Goal: Navigation & Orientation: Find specific page/section

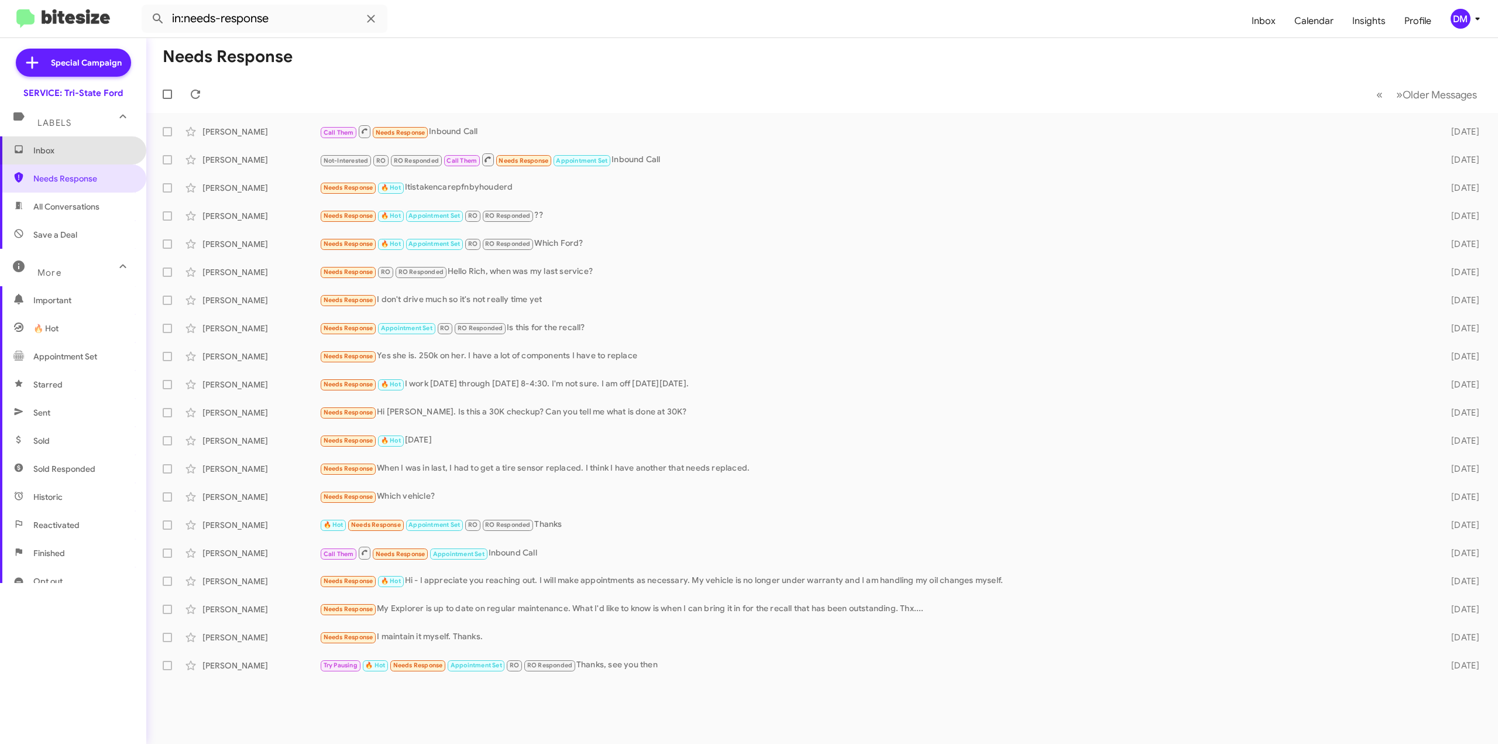
click at [80, 154] on span "Inbox" at bounding box center [82, 151] width 99 height 12
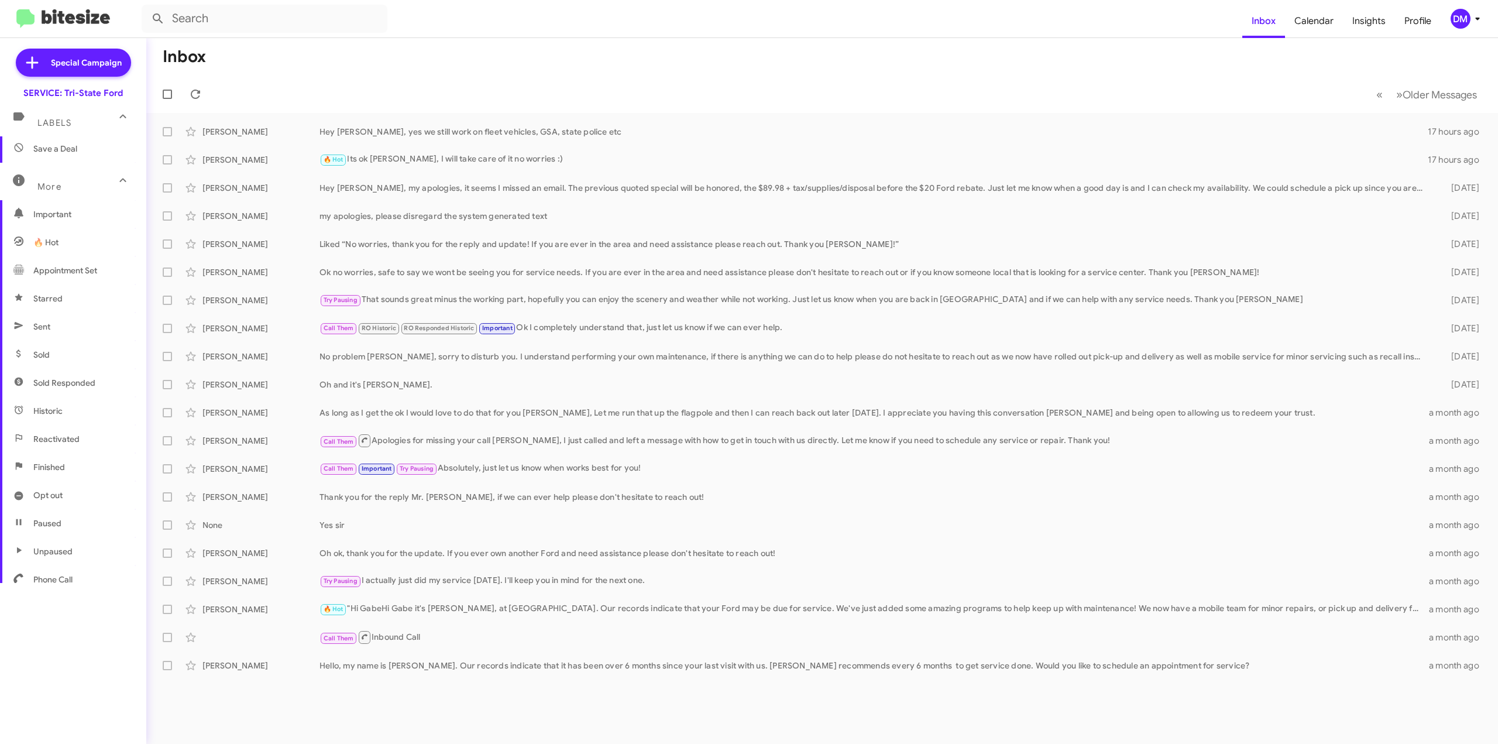
scroll to position [106, 0]
click at [46, 561] on span "Phone Call" at bounding box center [52, 560] width 39 height 12
type input "in:phone-call"
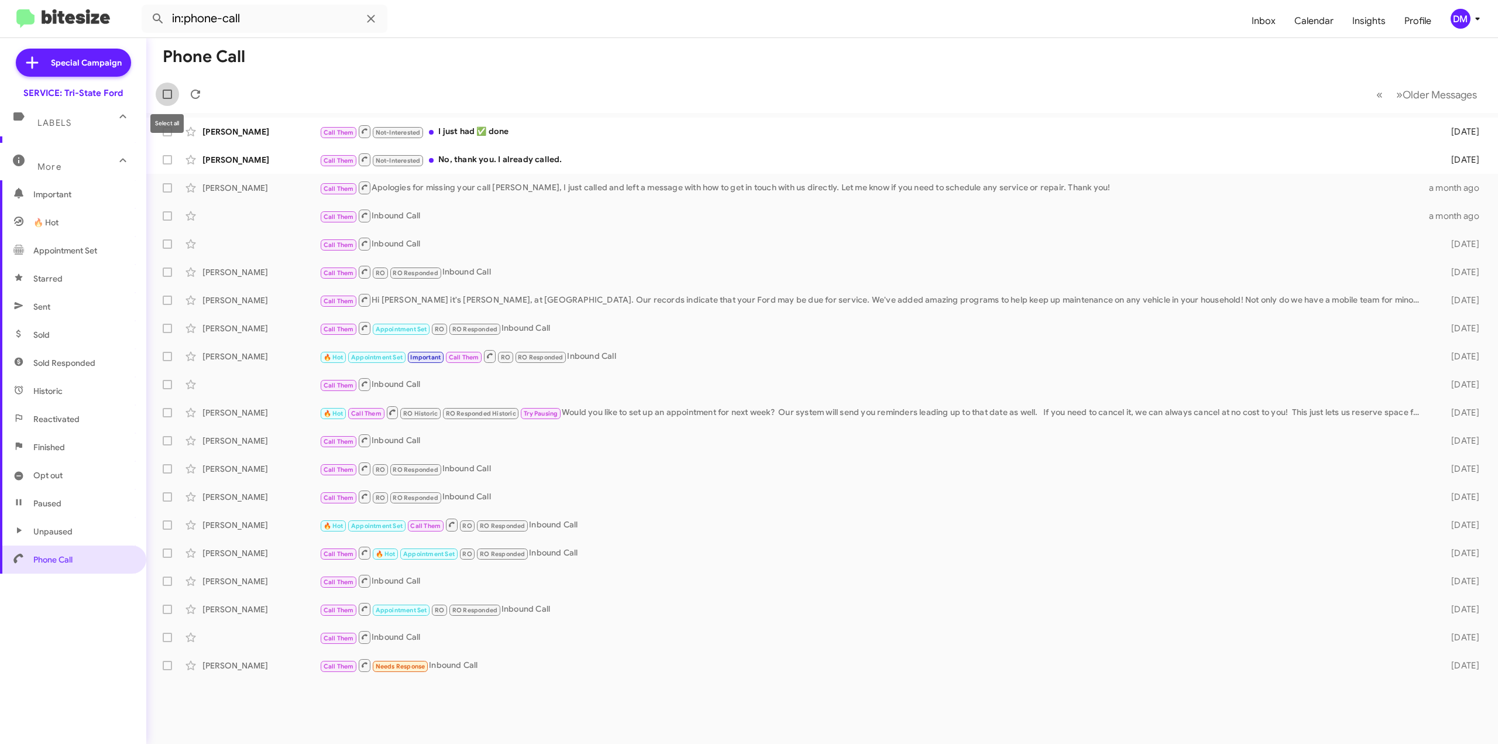
click at [169, 91] on span at bounding box center [167, 94] width 9 height 9
click at [167, 99] on input "checkbox" at bounding box center [167, 99] width 1 height 1
checkbox input "true"
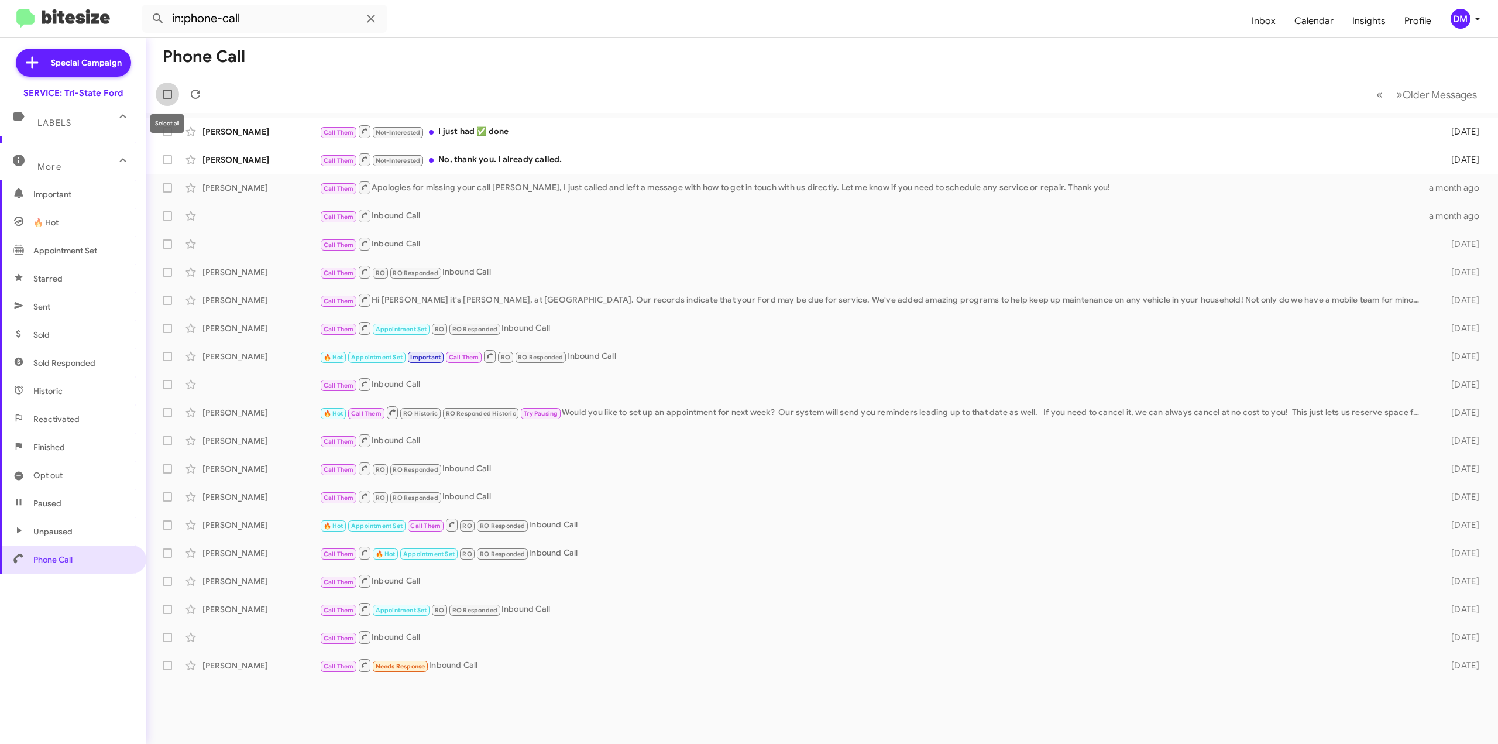
checkbox input "true"
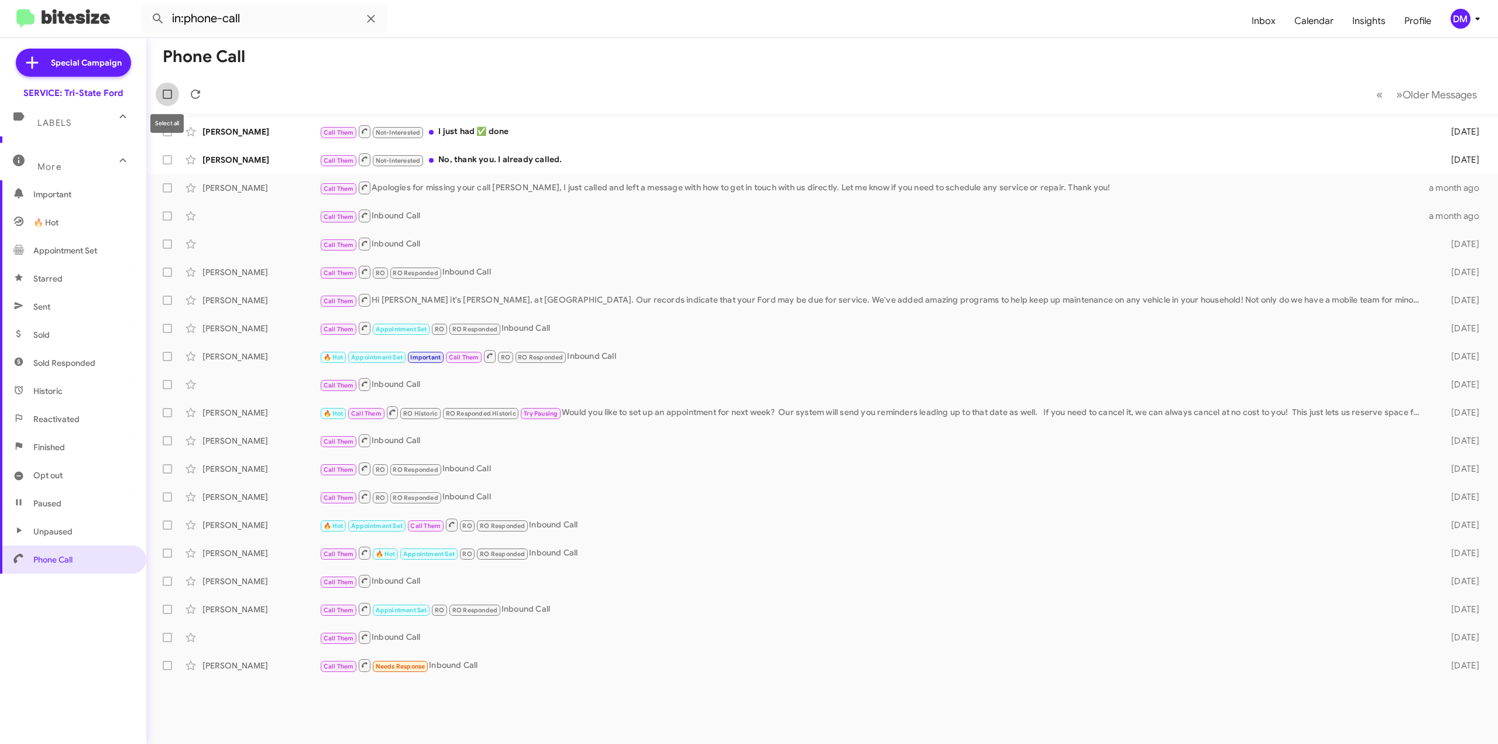
checkbox input "true"
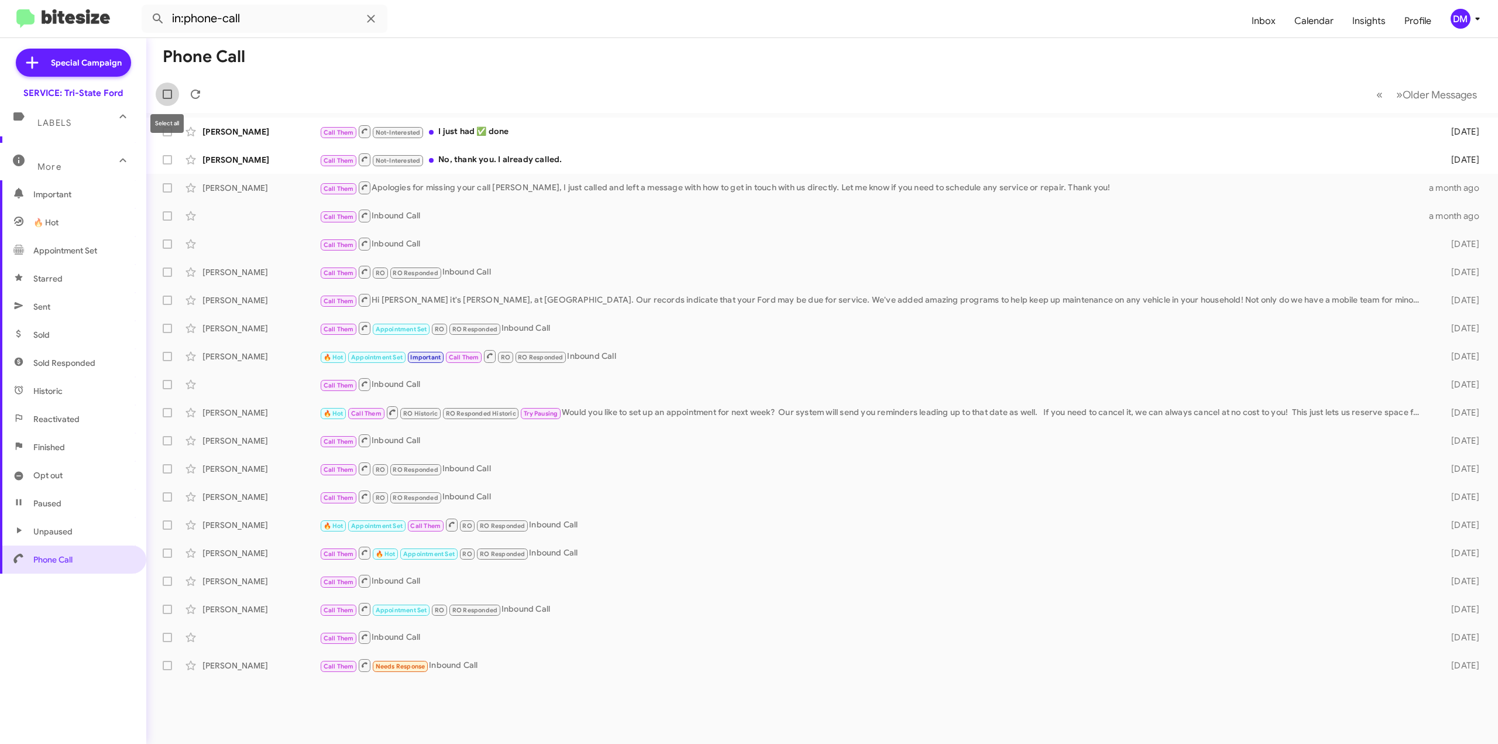
checkbox input "true"
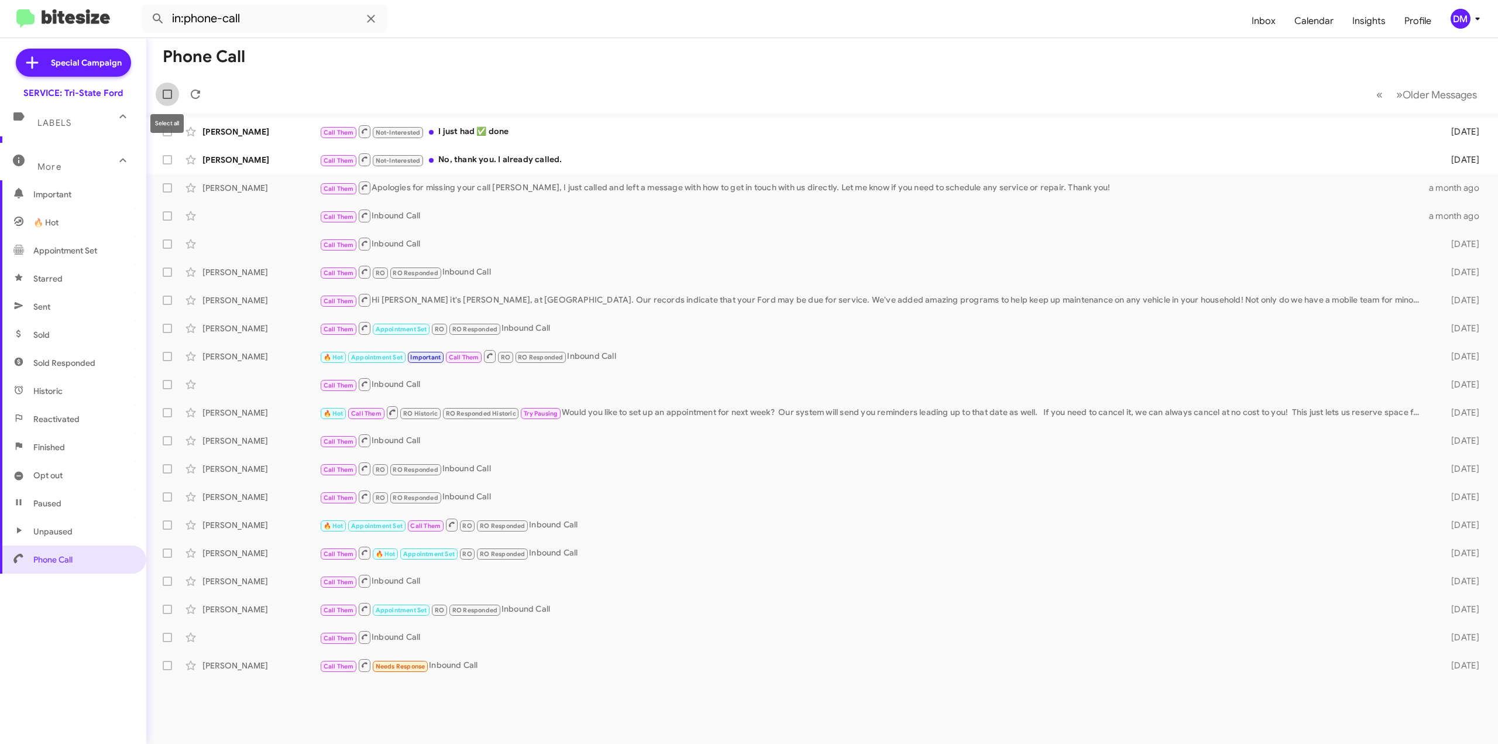
checkbox input "true"
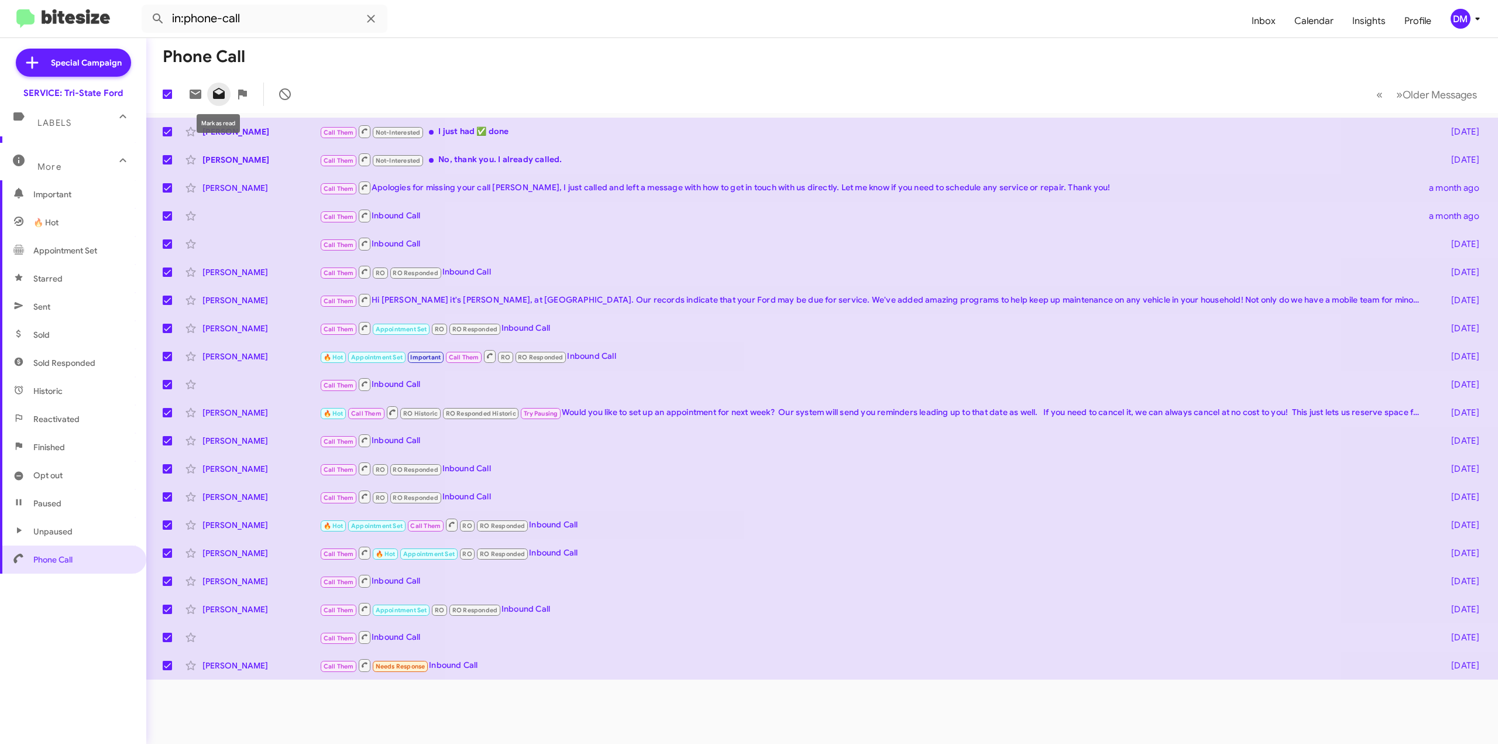
click at [218, 92] on icon at bounding box center [219, 94] width 14 height 14
click at [167, 95] on span at bounding box center [167, 94] width 9 height 9
click at [167, 99] on input "checkbox" at bounding box center [167, 99] width 1 height 1
checkbox input "false"
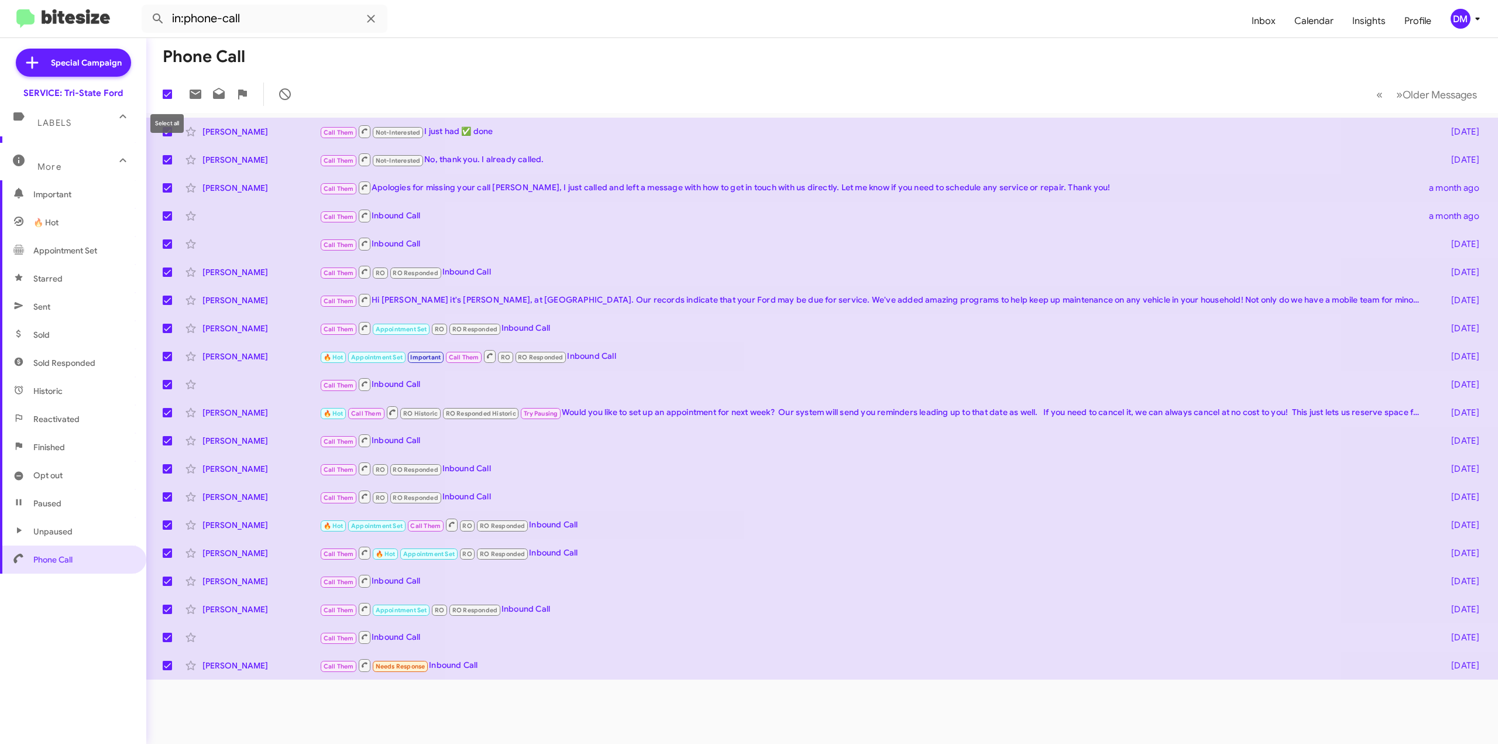
checkbox input "false"
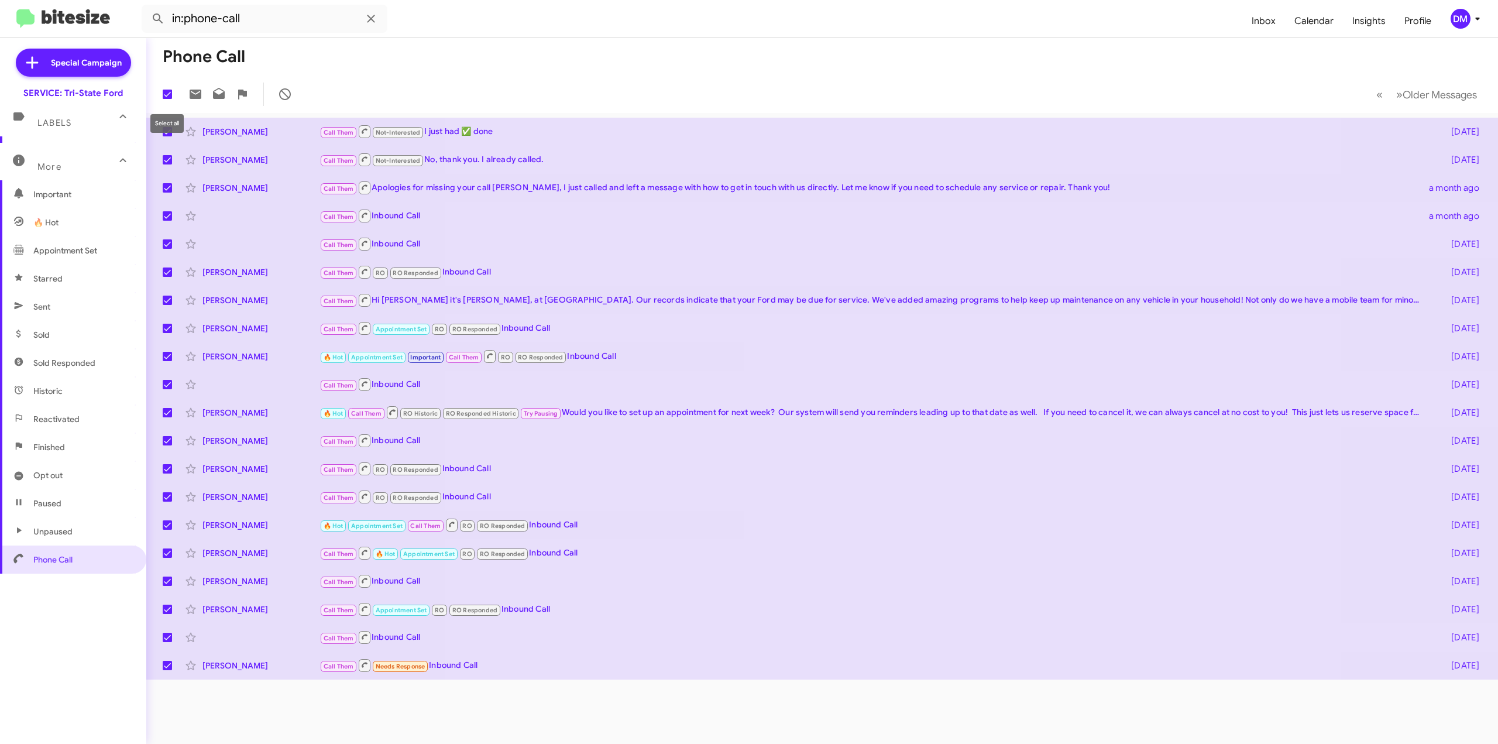
checkbox input "false"
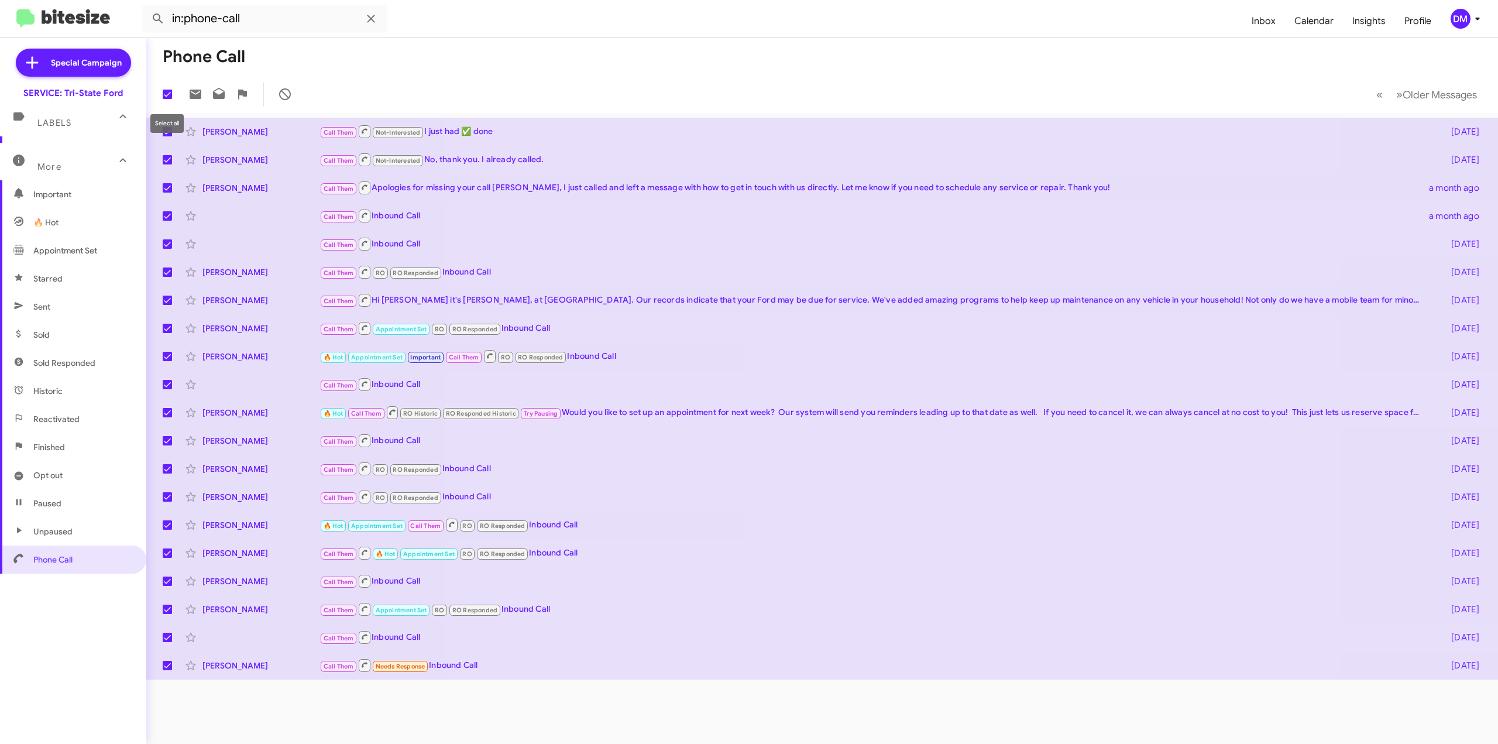
checkbox input "false"
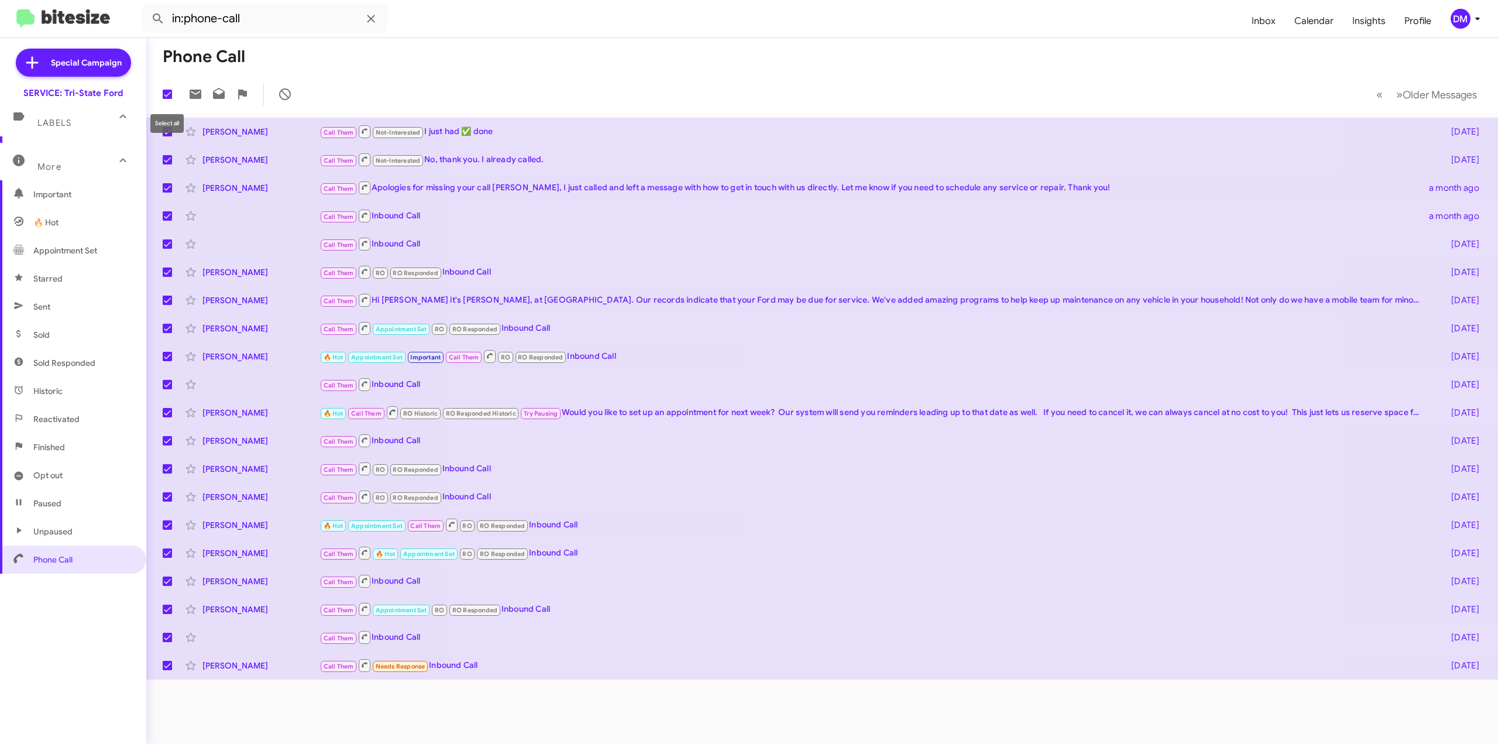
checkbox input "false"
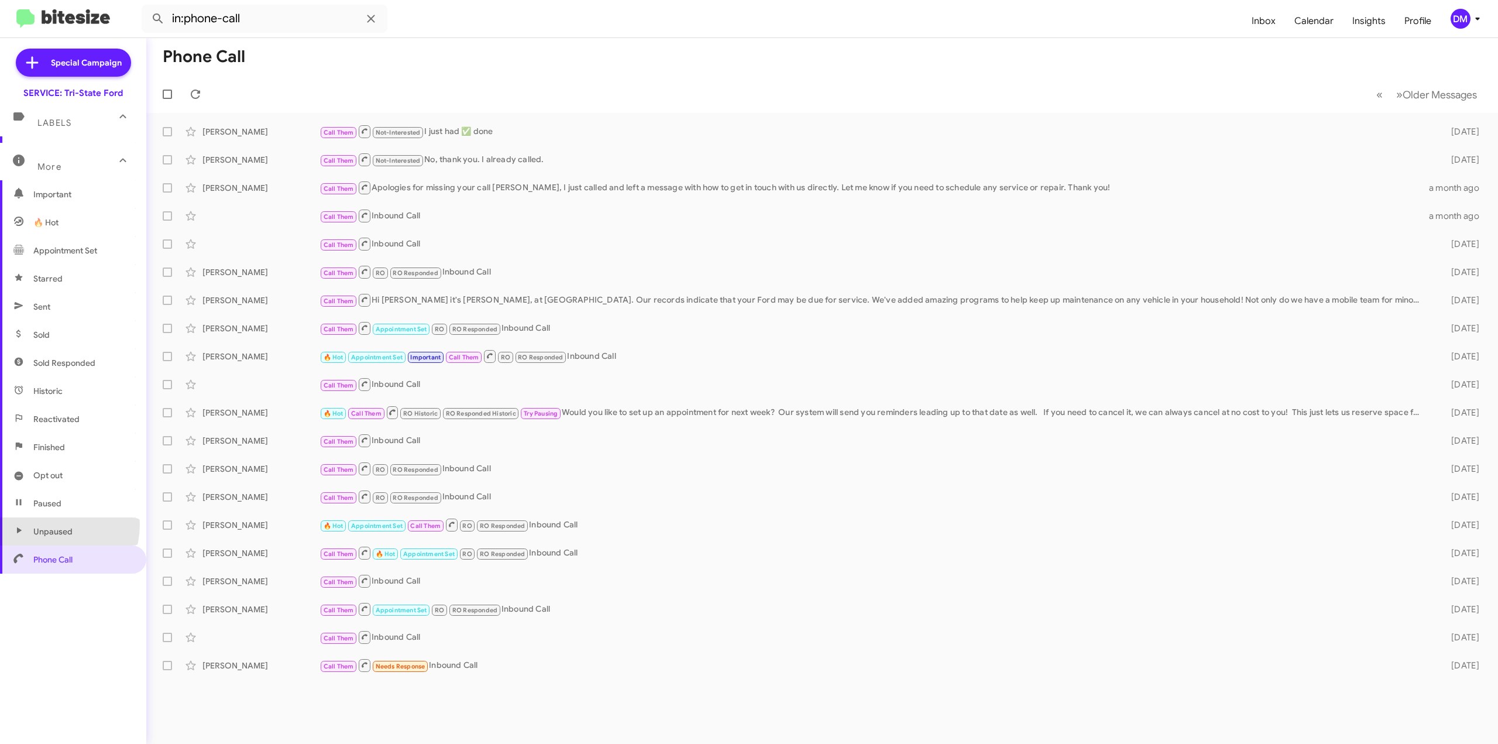
click at [50, 524] on span "Unpaused" at bounding box center [73, 531] width 146 height 28
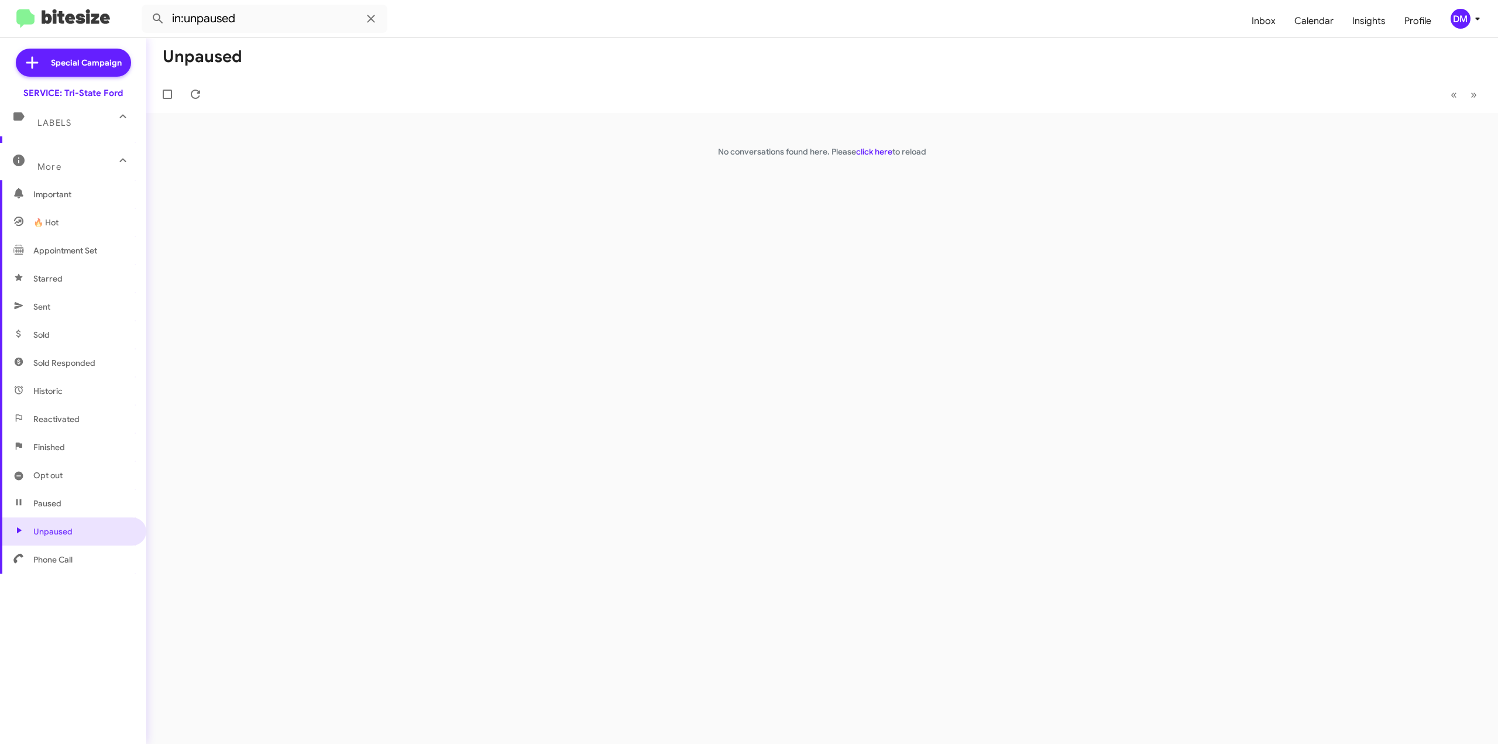
click at [50, 505] on span "Paused" at bounding box center [47, 503] width 28 height 12
click at [57, 467] on span "Opt out" at bounding box center [73, 475] width 146 height 28
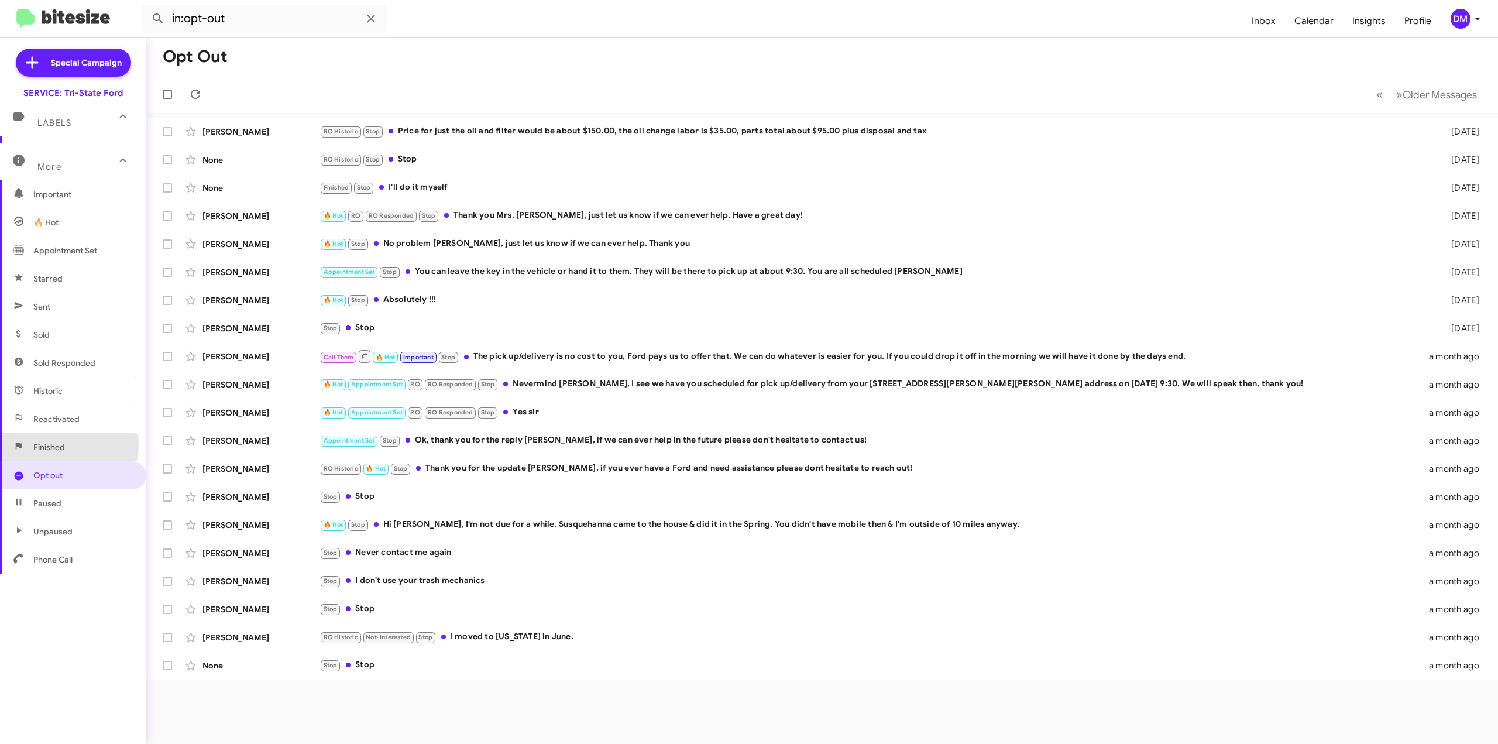
click at [50, 444] on span "Finished" at bounding box center [49, 447] width 32 height 12
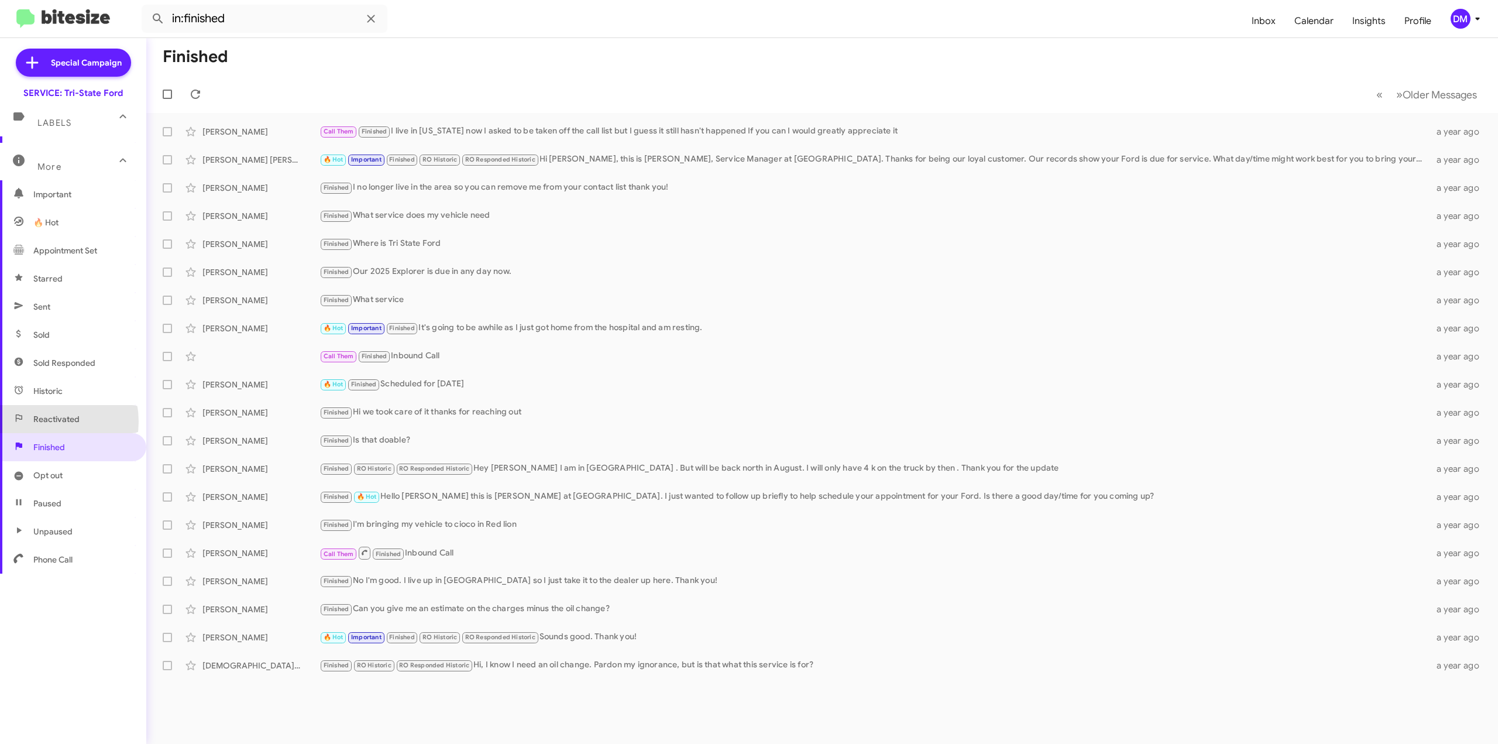
click at [44, 421] on span "Reactivated" at bounding box center [56, 419] width 46 height 12
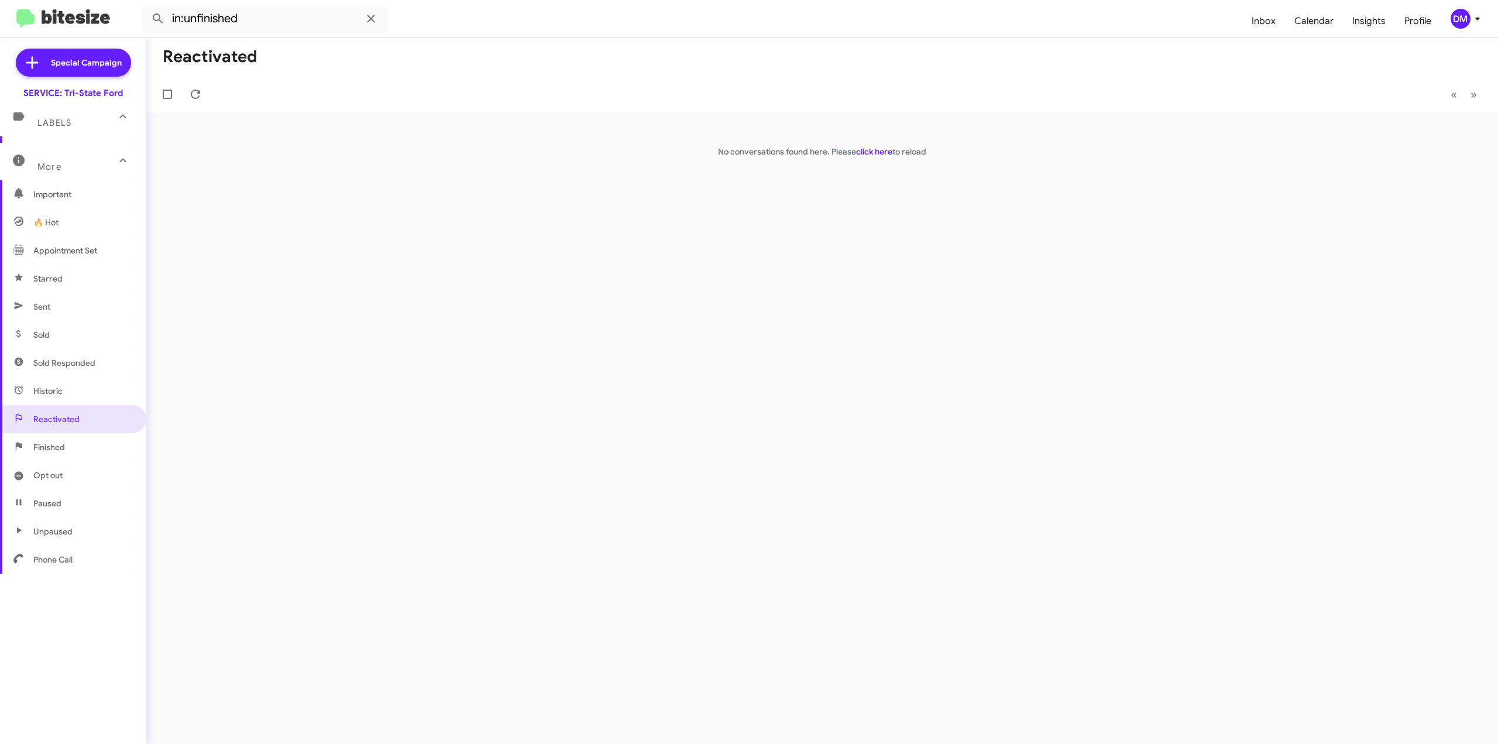
click at [43, 367] on span "Sold Responded" at bounding box center [64, 363] width 62 height 12
type input "in:sold-verified"
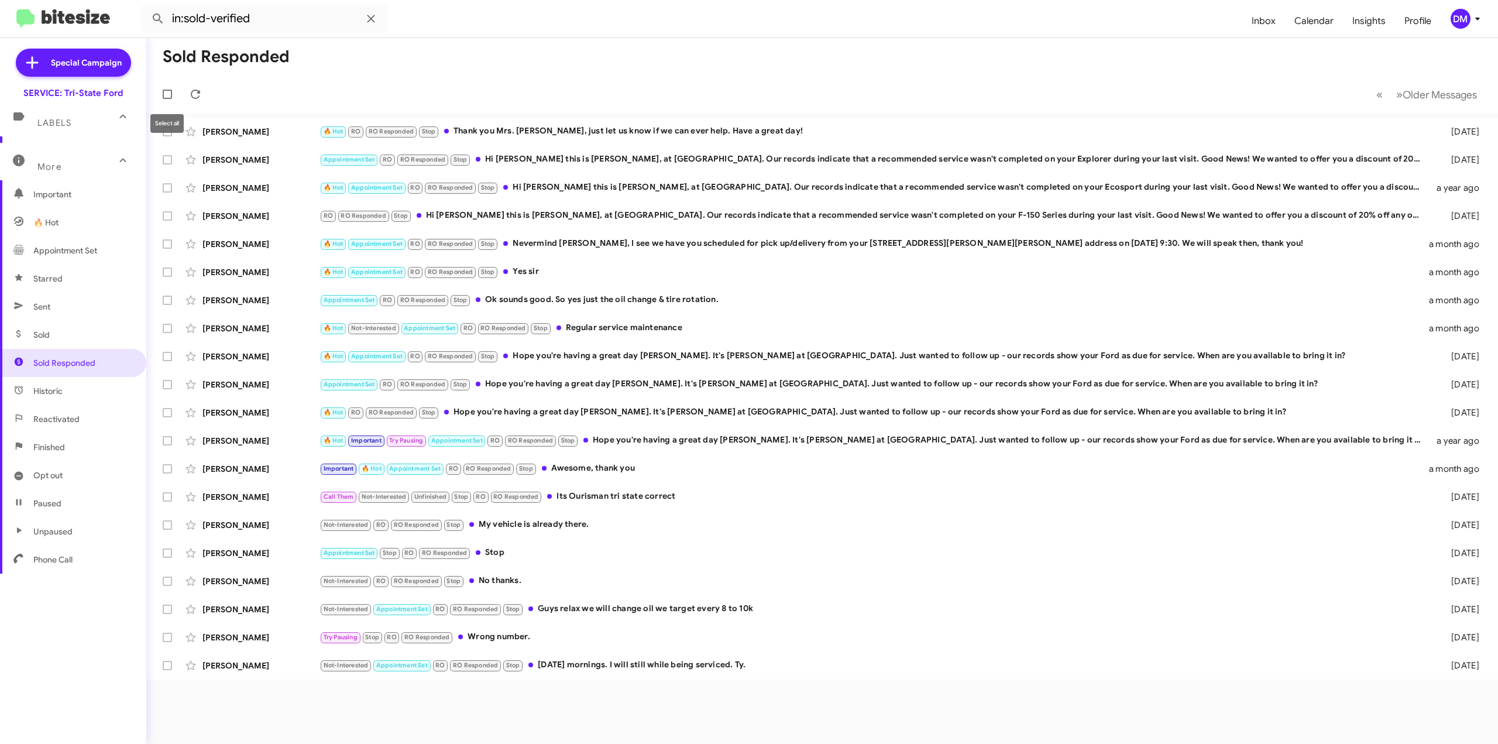
click at [169, 94] on span at bounding box center [167, 94] width 9 height 9
click at [167, 99] on input "checkbox" at bounding box center [167, 99] width 1 height 1
checkbox input "true"
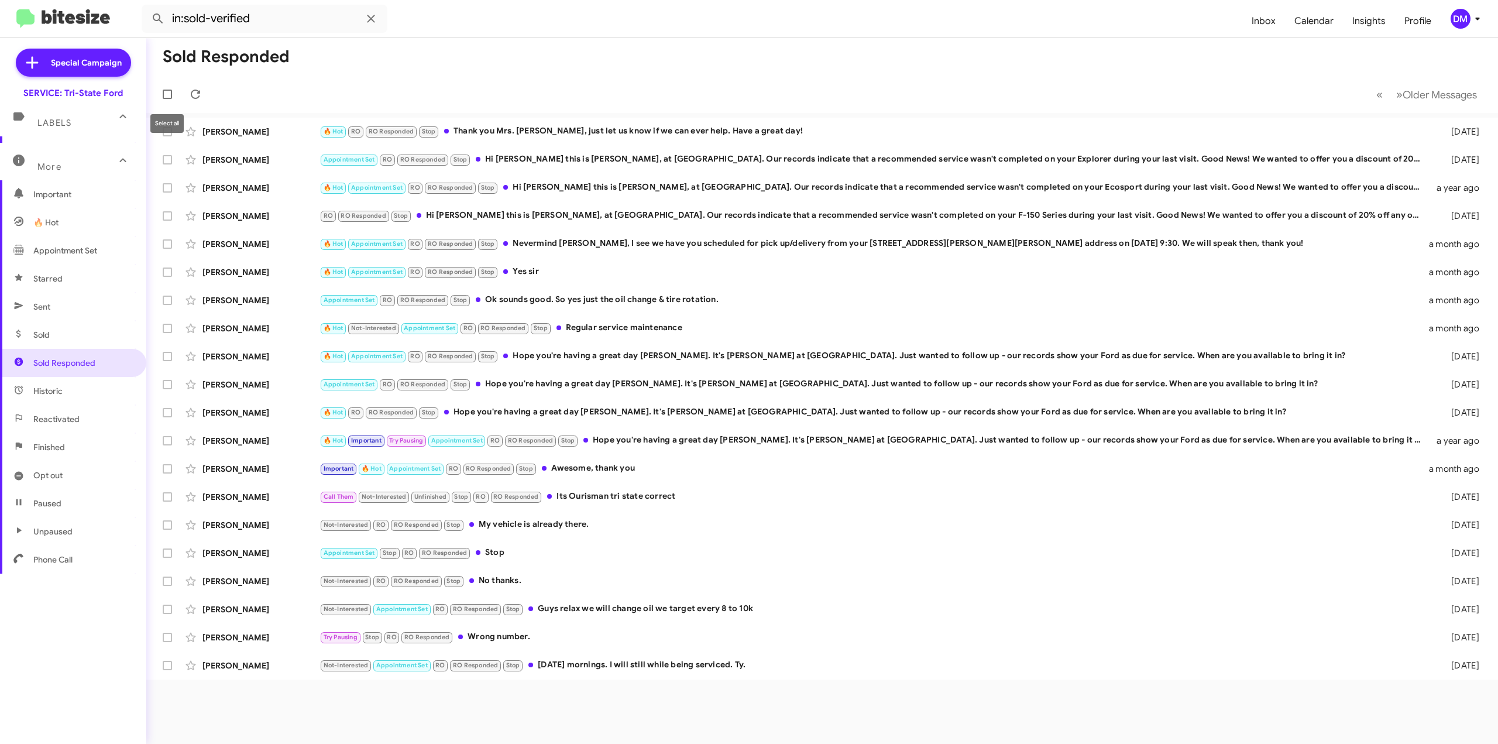
checkbox input "true"
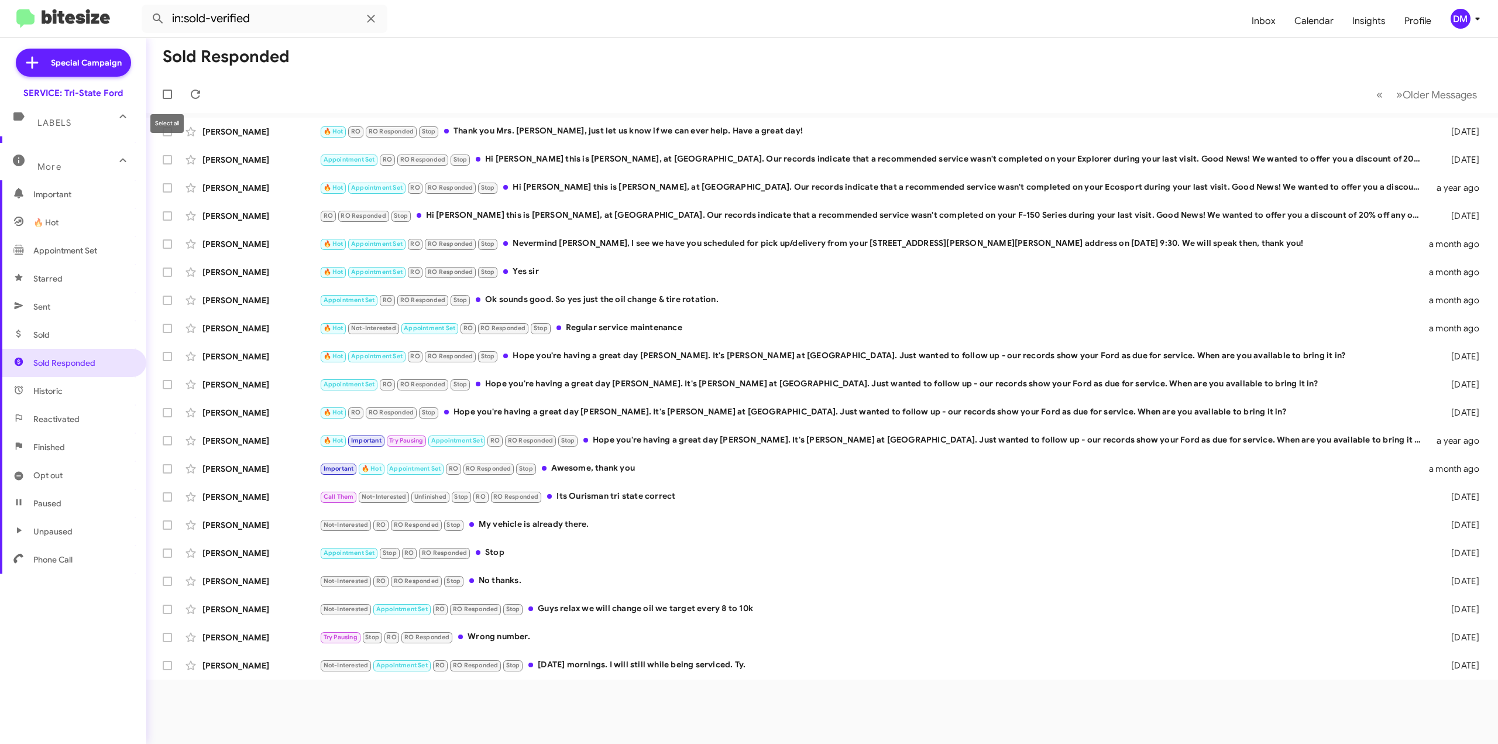
checkbox input "true"
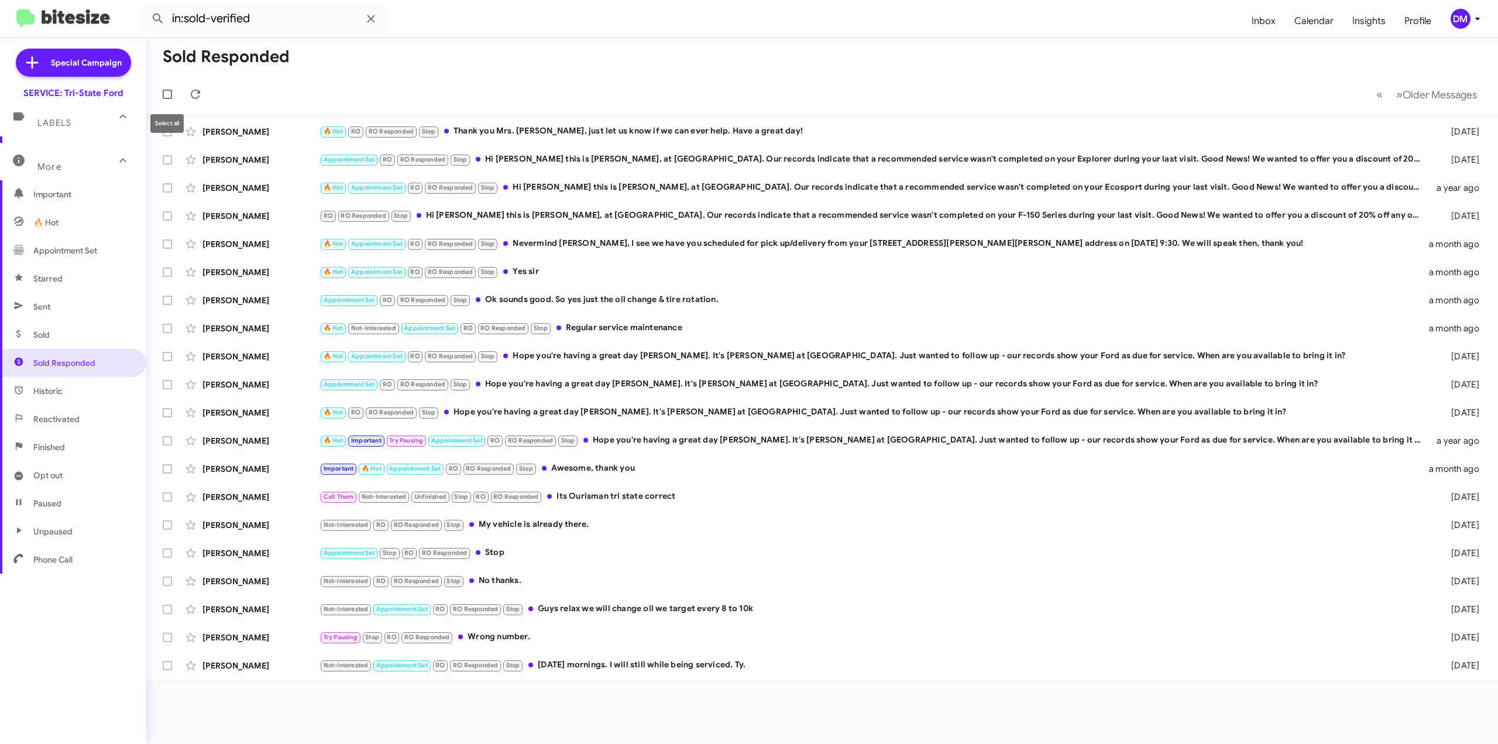
checkbox input "true"
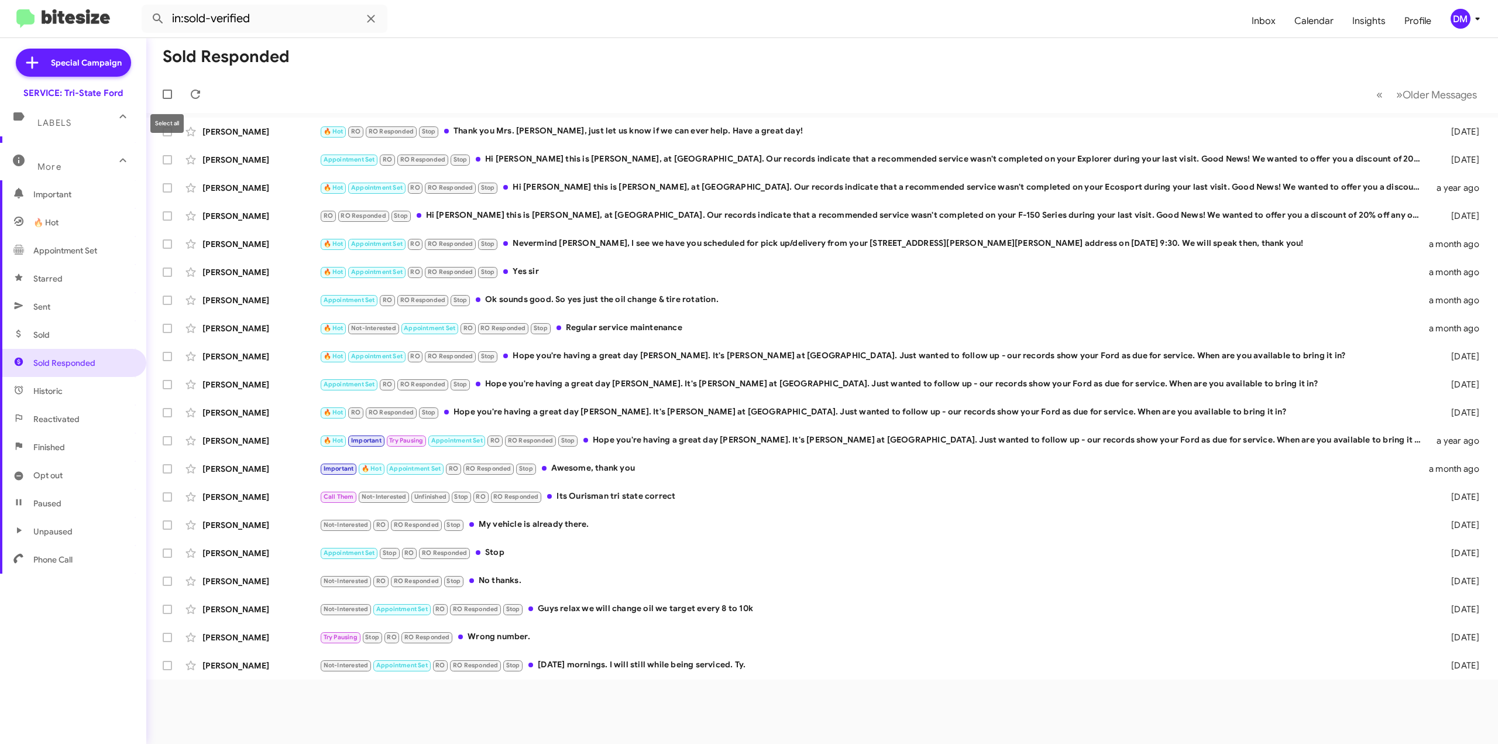
checkbox input "true"
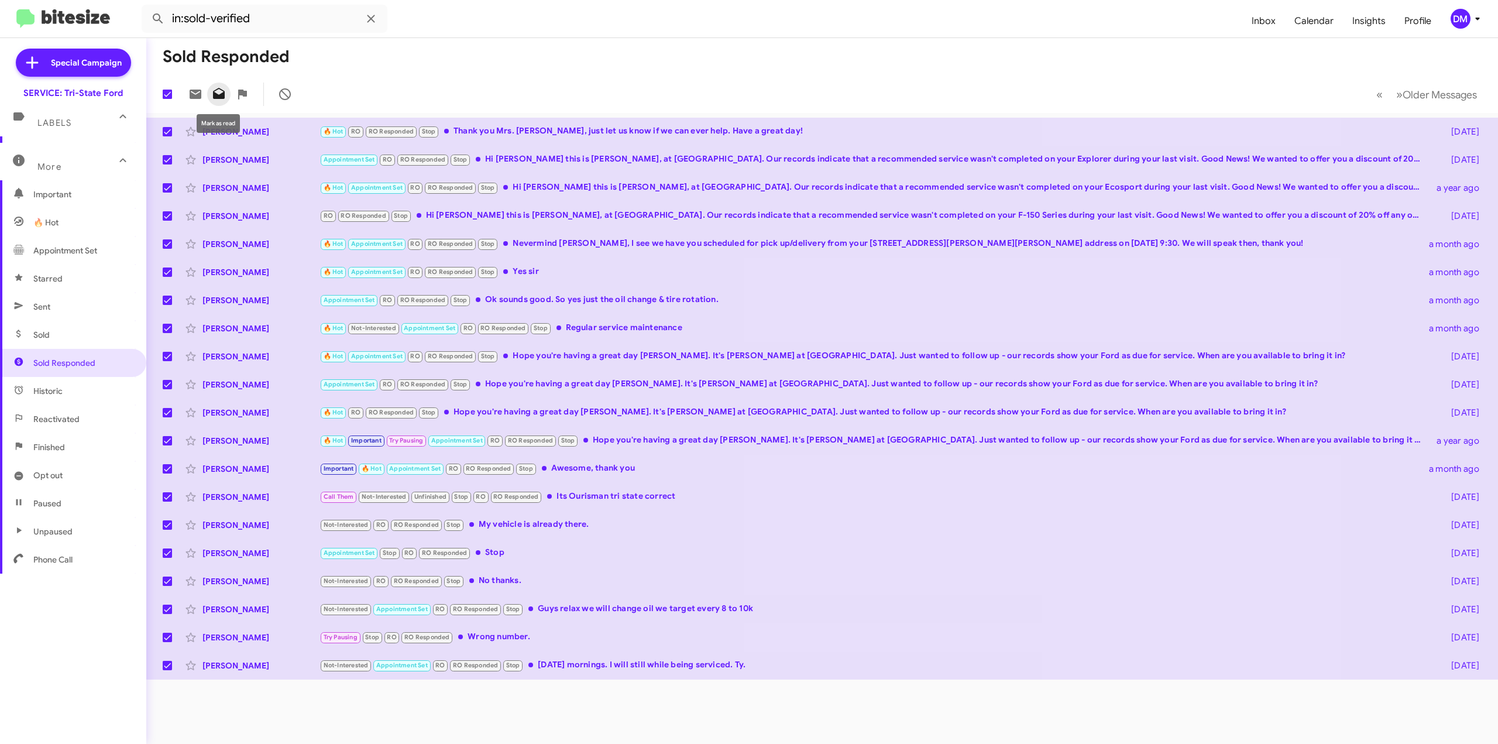
click at [225, 94] on icon at bounding box center [219, 94] width 14 height 14
click at [169, 91] on span at bounding box center [167, 94] width 9 height 9
click at [167, 99] on input "checkbox" at bounding box center [167, 99] width 1 height 1
checkbox input "false"
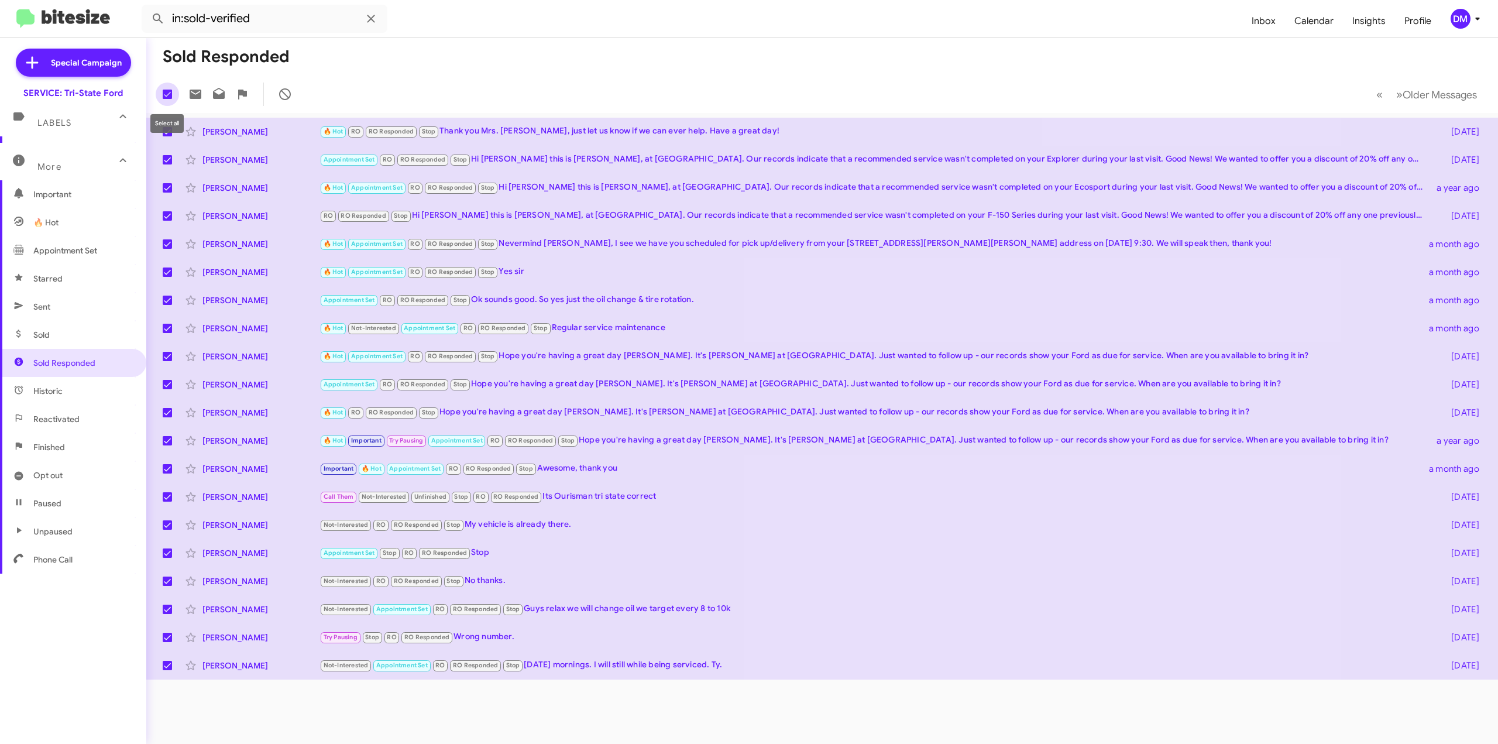
checkbox input "false"
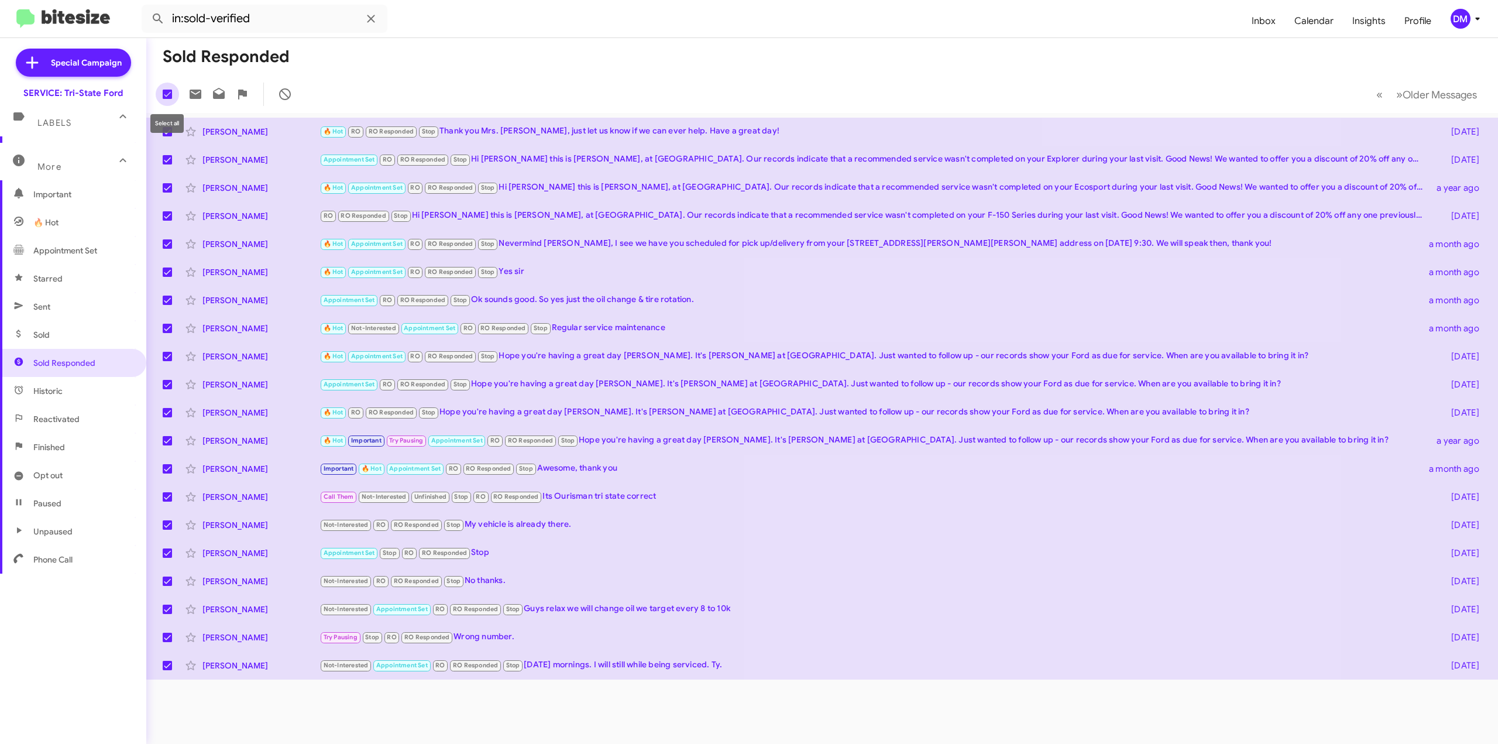
checkbox input "false"
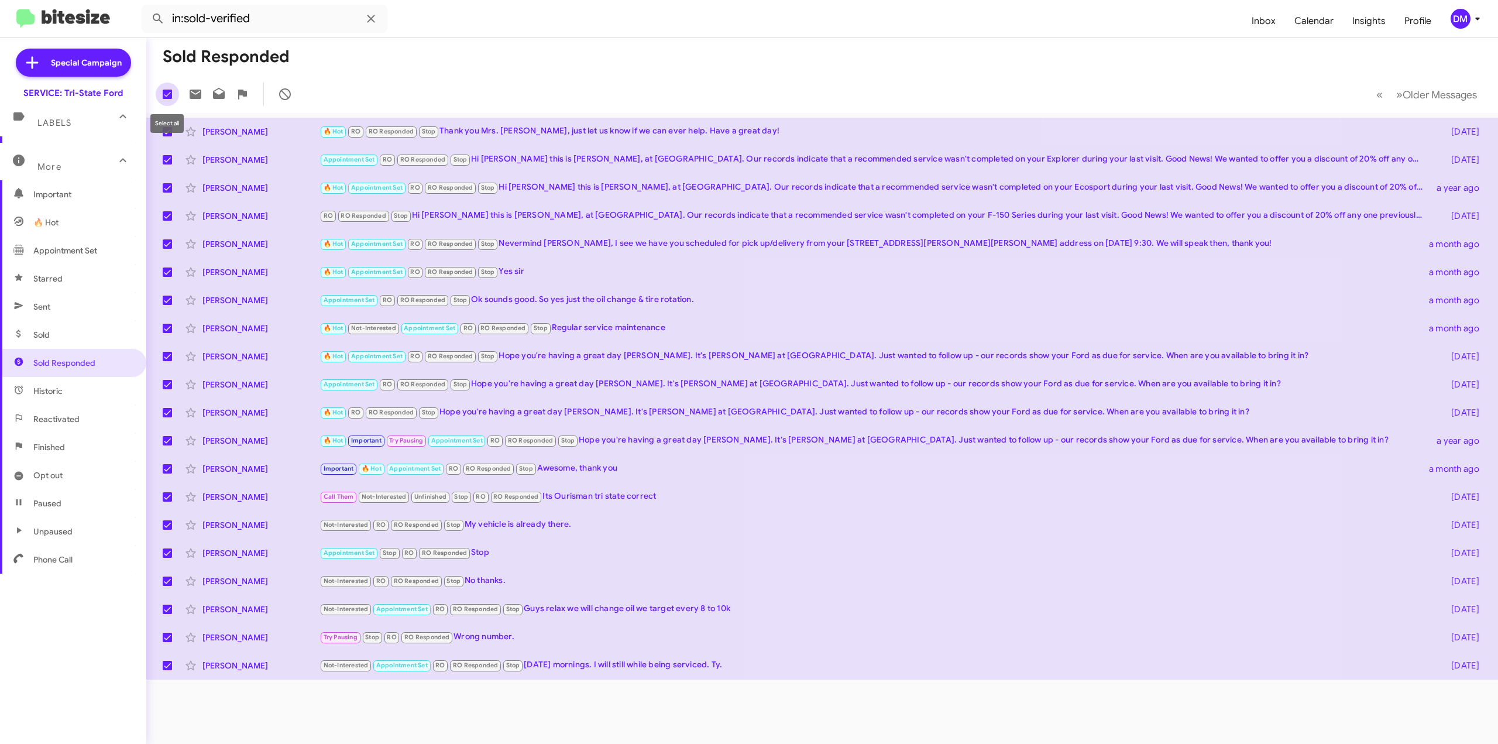
checkbox input "false"
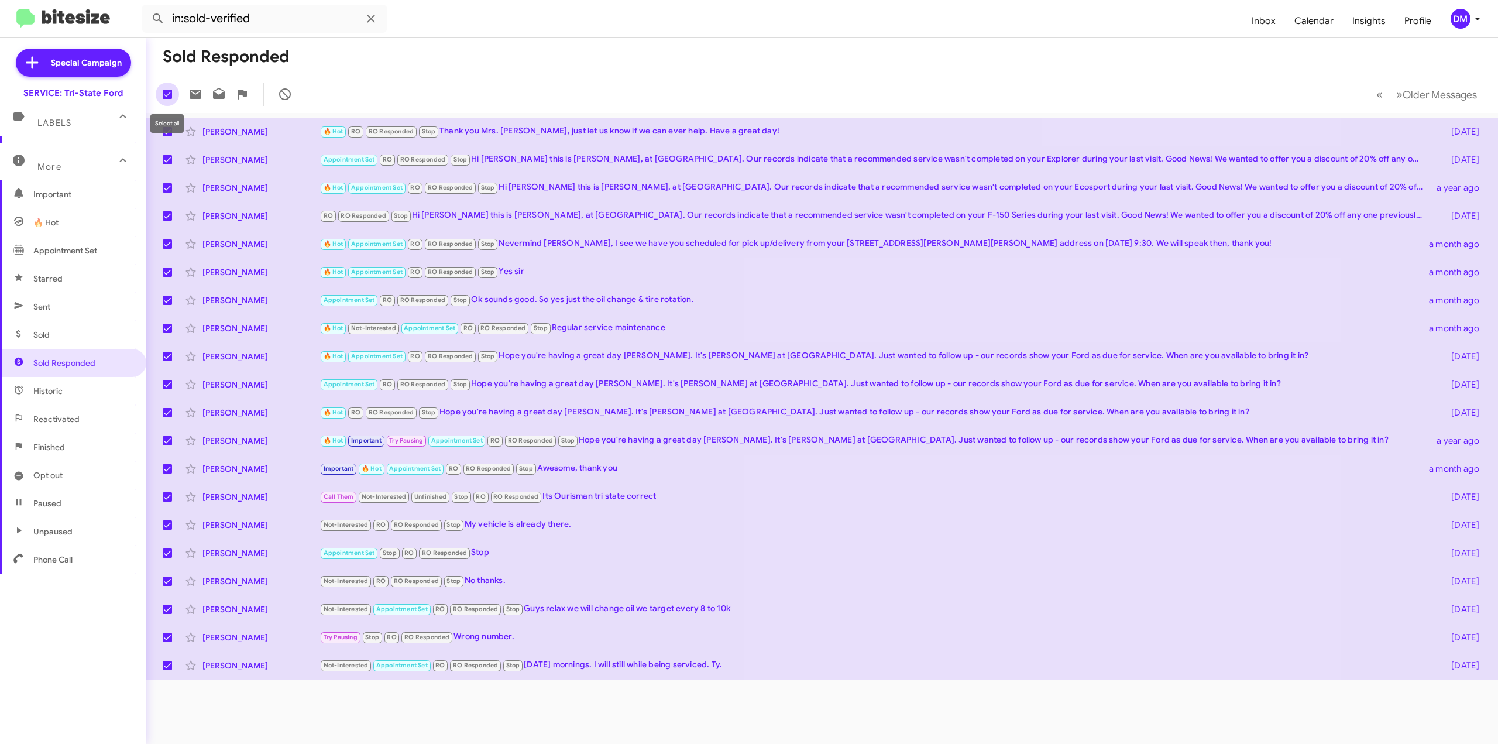
checkbox input "false"
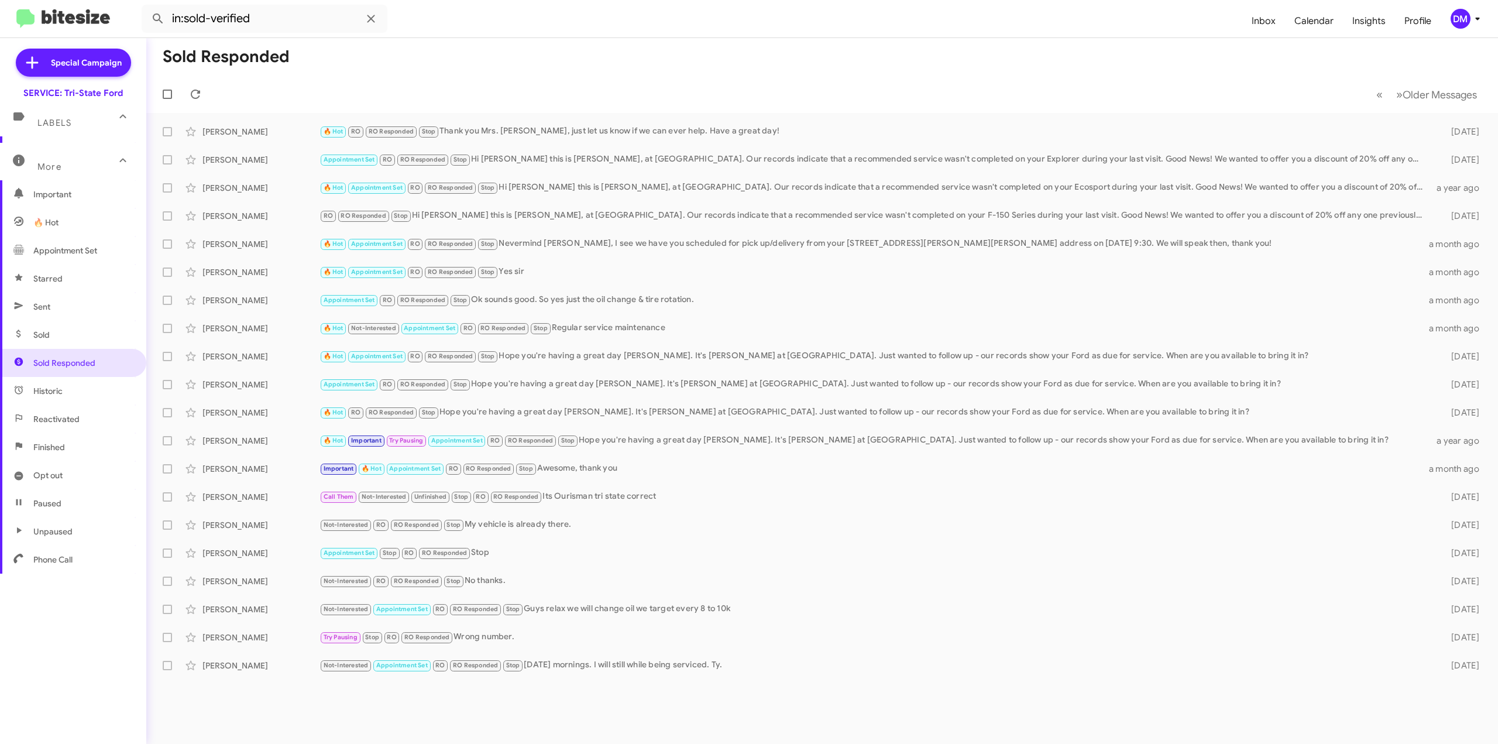
click at [54, 331] on span "Sold" at bounding box center [73, 335] width 146 height 28
type input "in:sold"
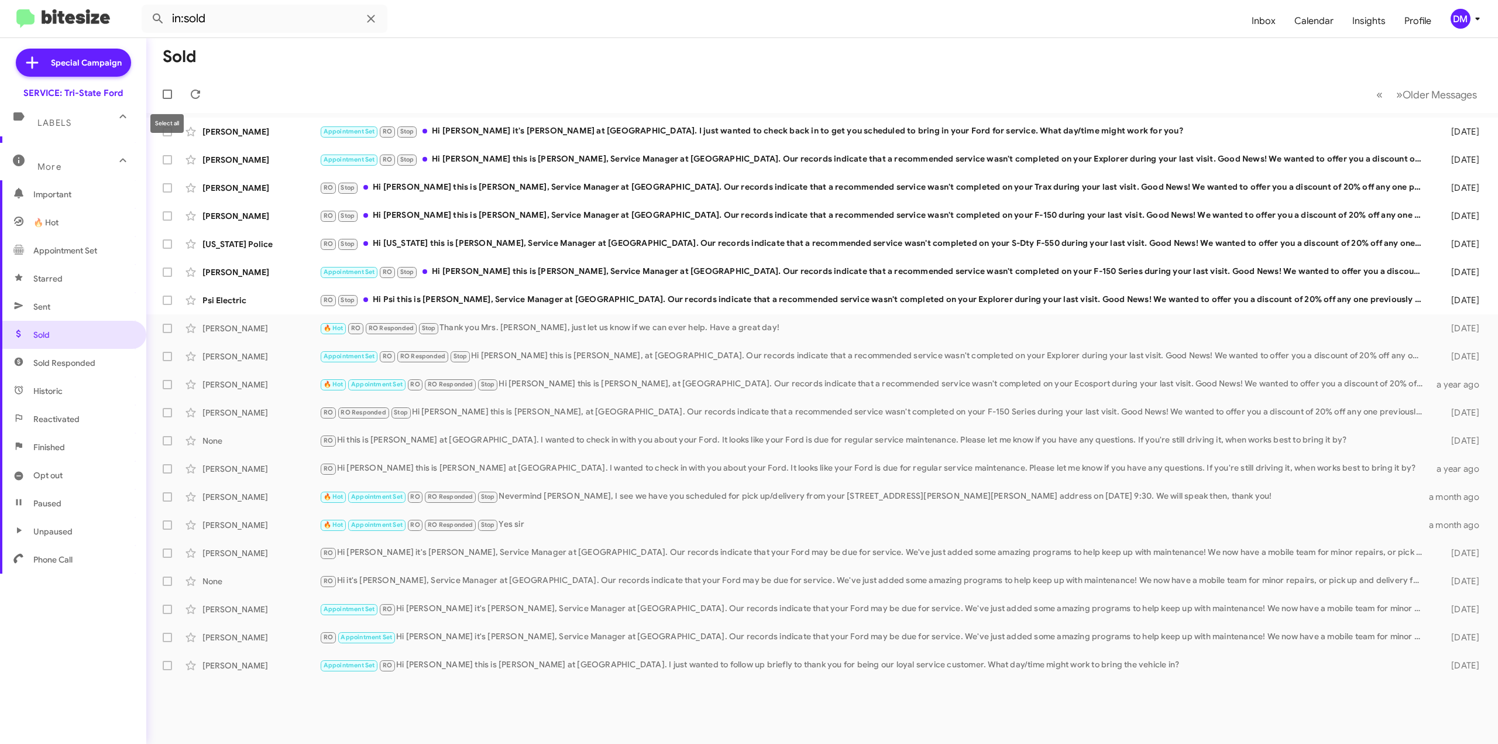
click at [169, 95] on span at bounding box center [167, 94] width 9 height 9
click at [167, 99] on input "checkbox" at bounding box center [167, 99] width 1 height 1
checkbox input "true"
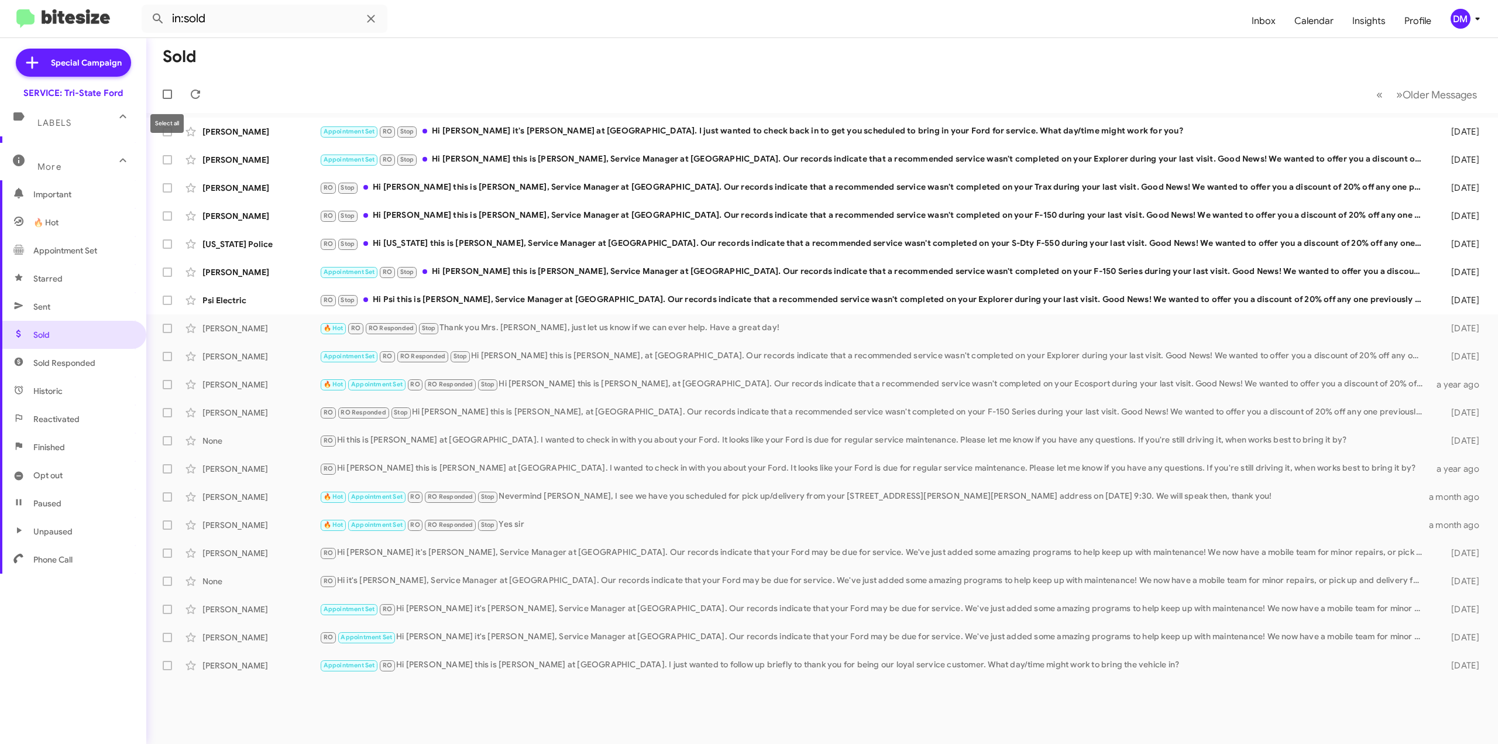
checkbox input "true"
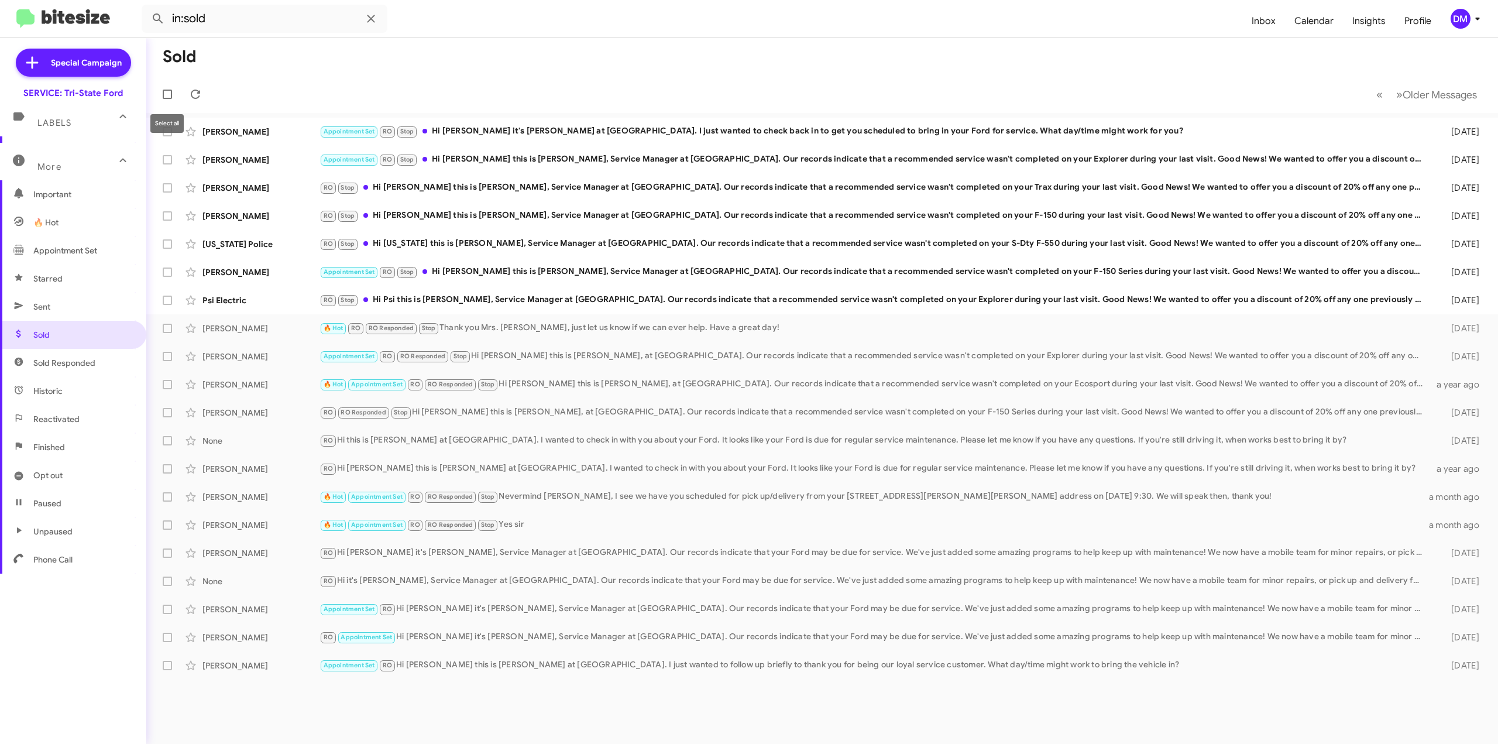
checkbox input "true"
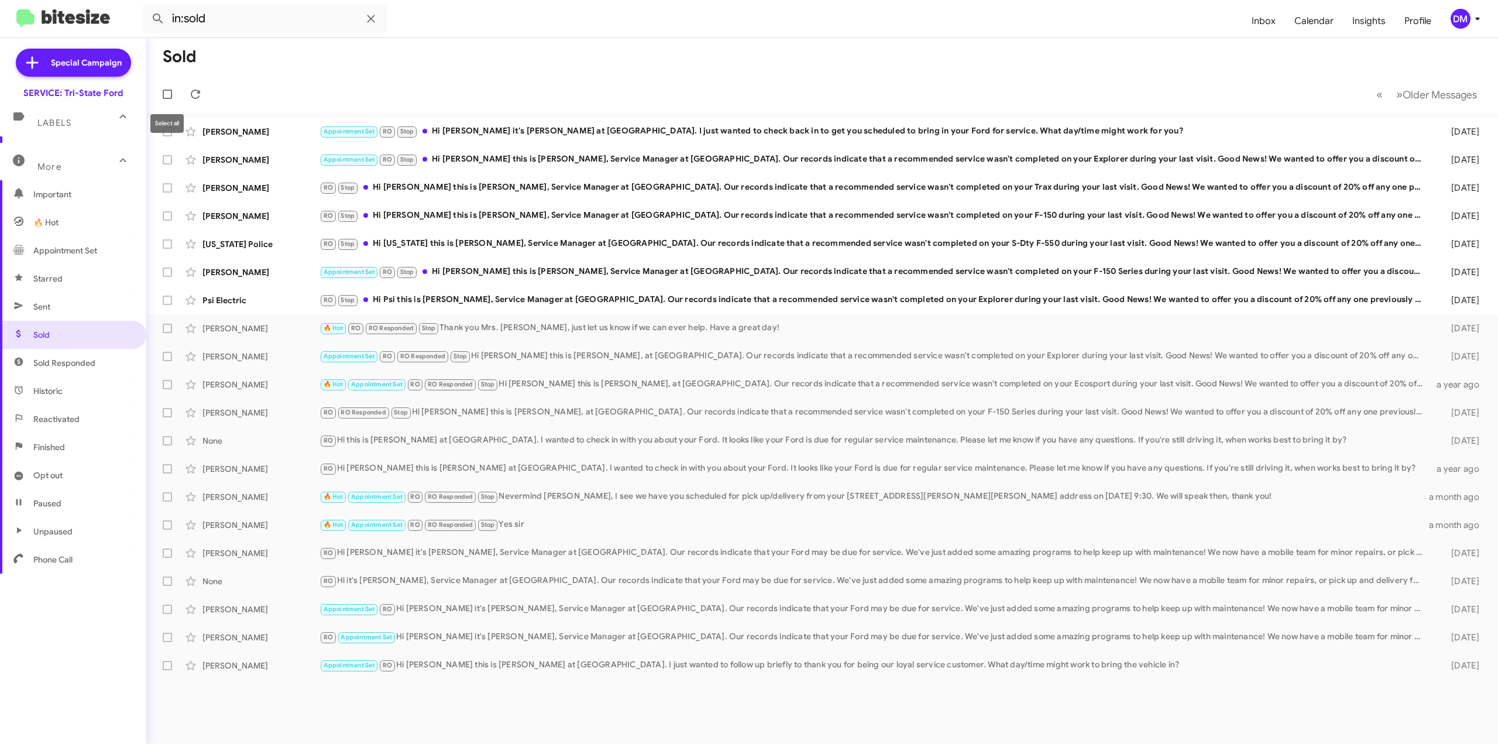
checkbox input "true"
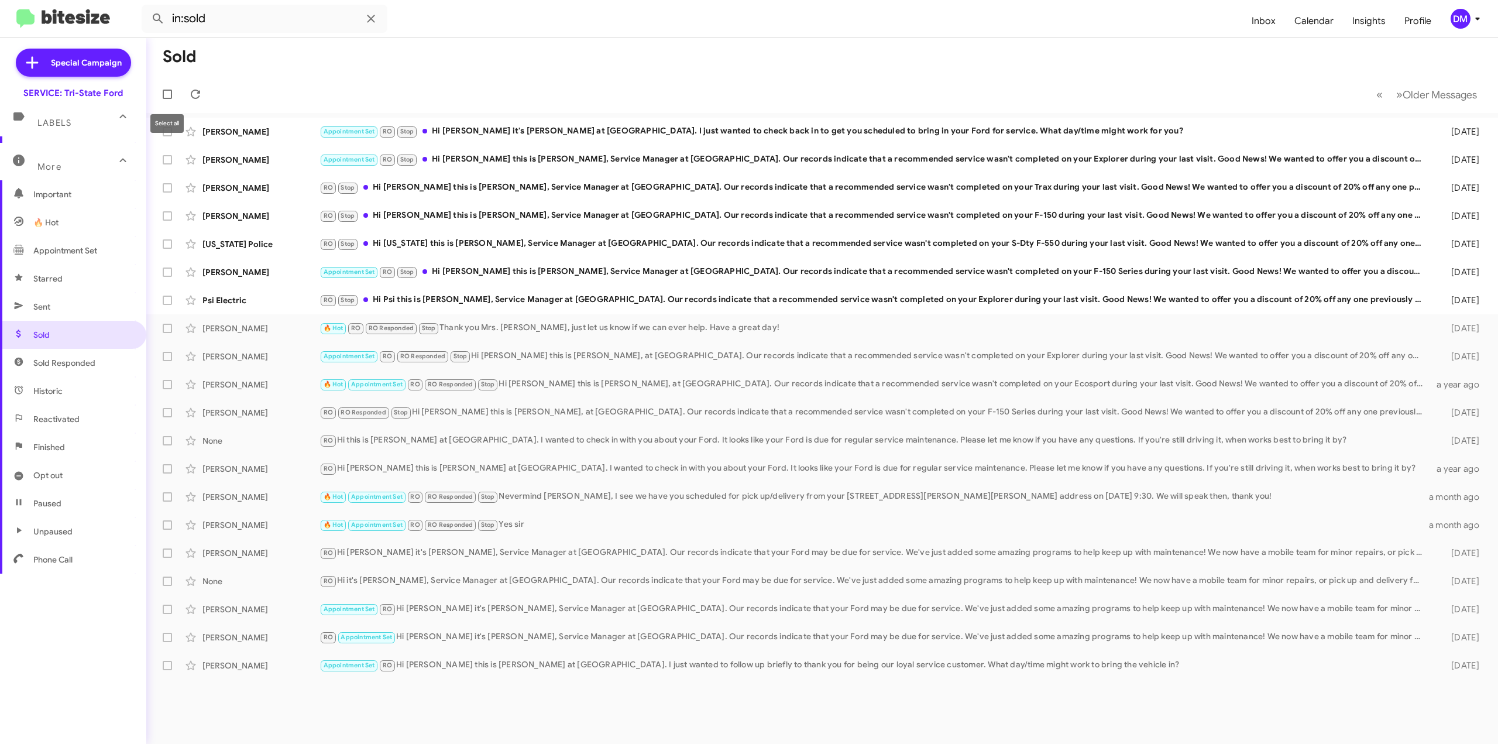
checkbox input "true"
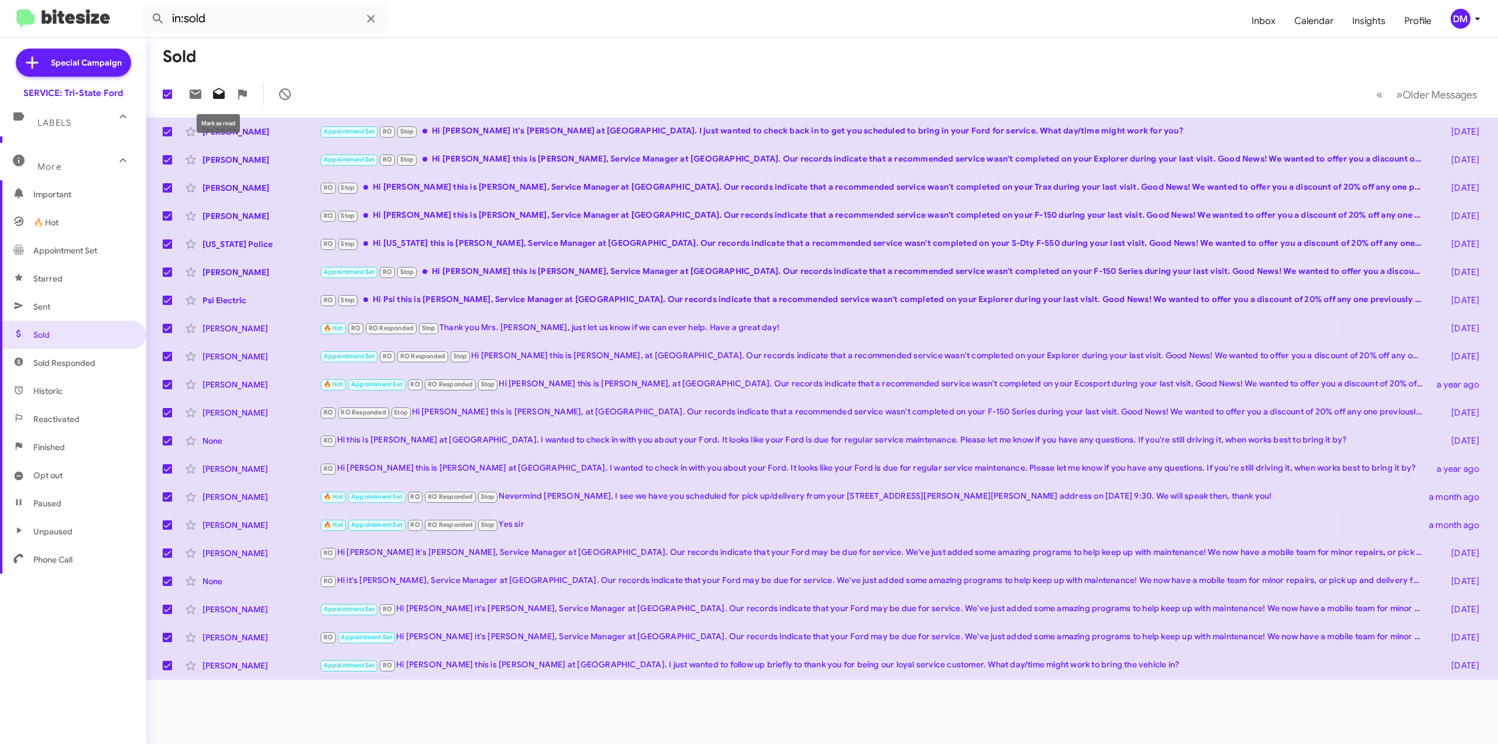
click at [218, 91] on icon at bounding box center [219, 94] width 14 height 14
click at [49, 308] on span "Sent" at bounding box center [41, 307] width 17 height 12
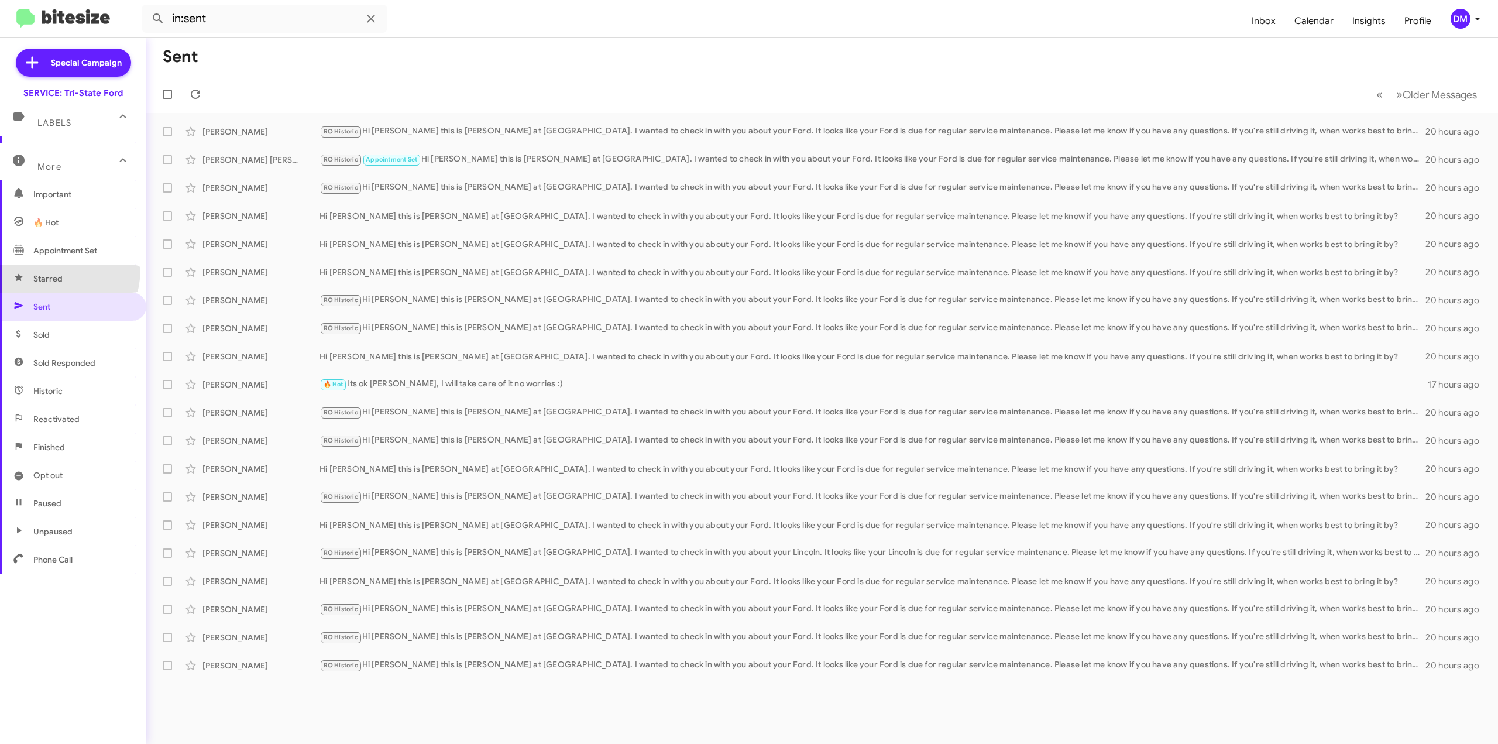
click at [49, 269] on span "Starred" at bounding box center [73, 278] width 146 height 28
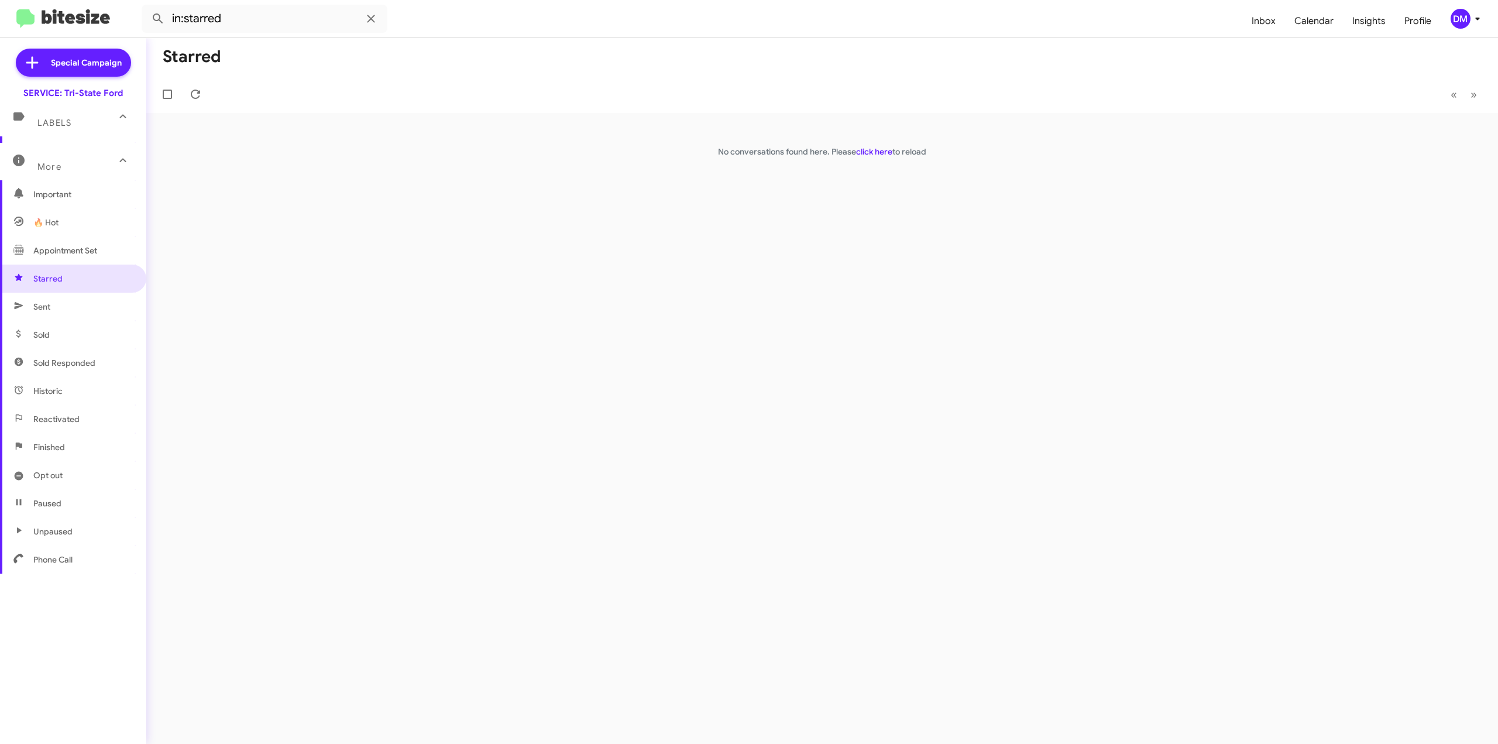
click at [56, 251] on span "Appointment Set" at bounding box center [65, 251] width 64 height 12
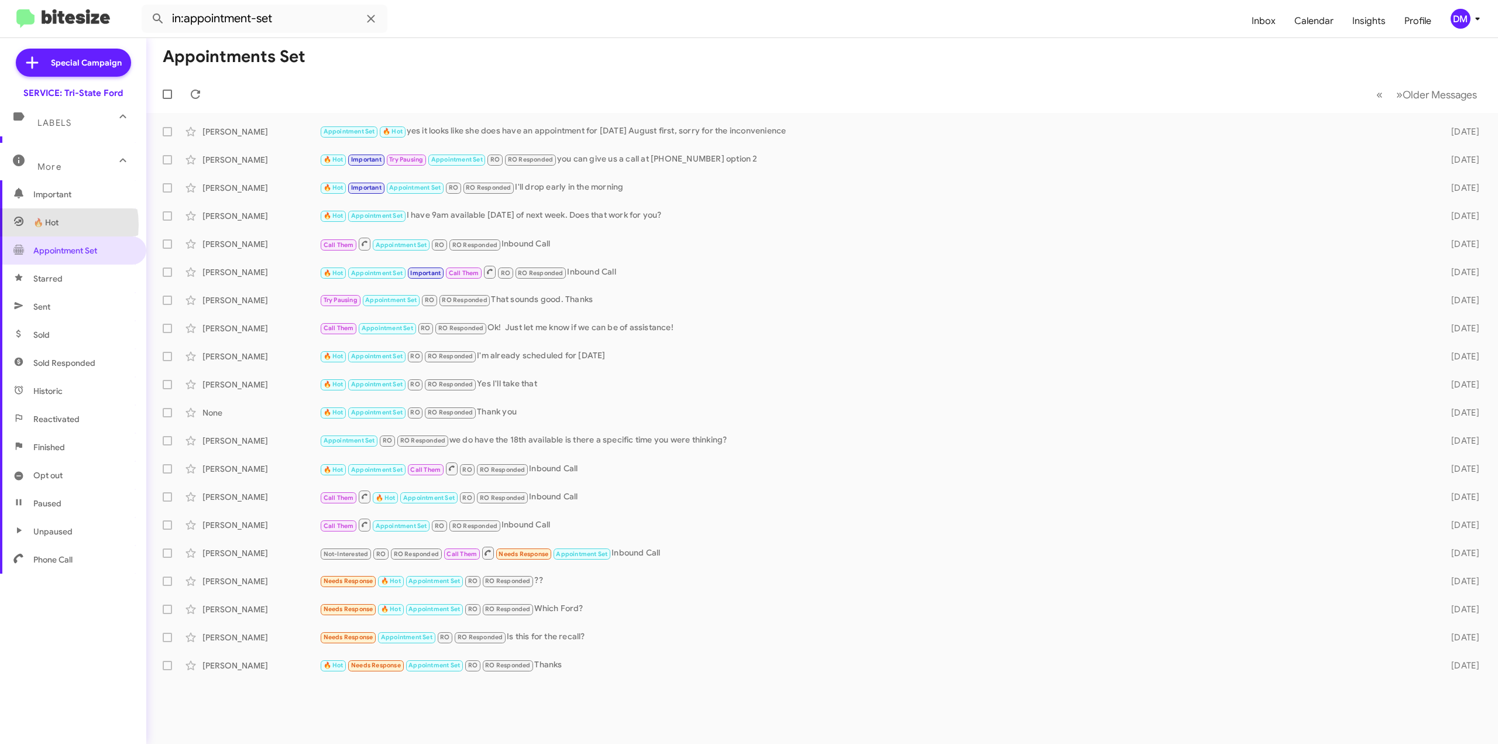
click at [47, 225] on span "🔥 Hot" at bounding box center [45, 223] width 25 height 12
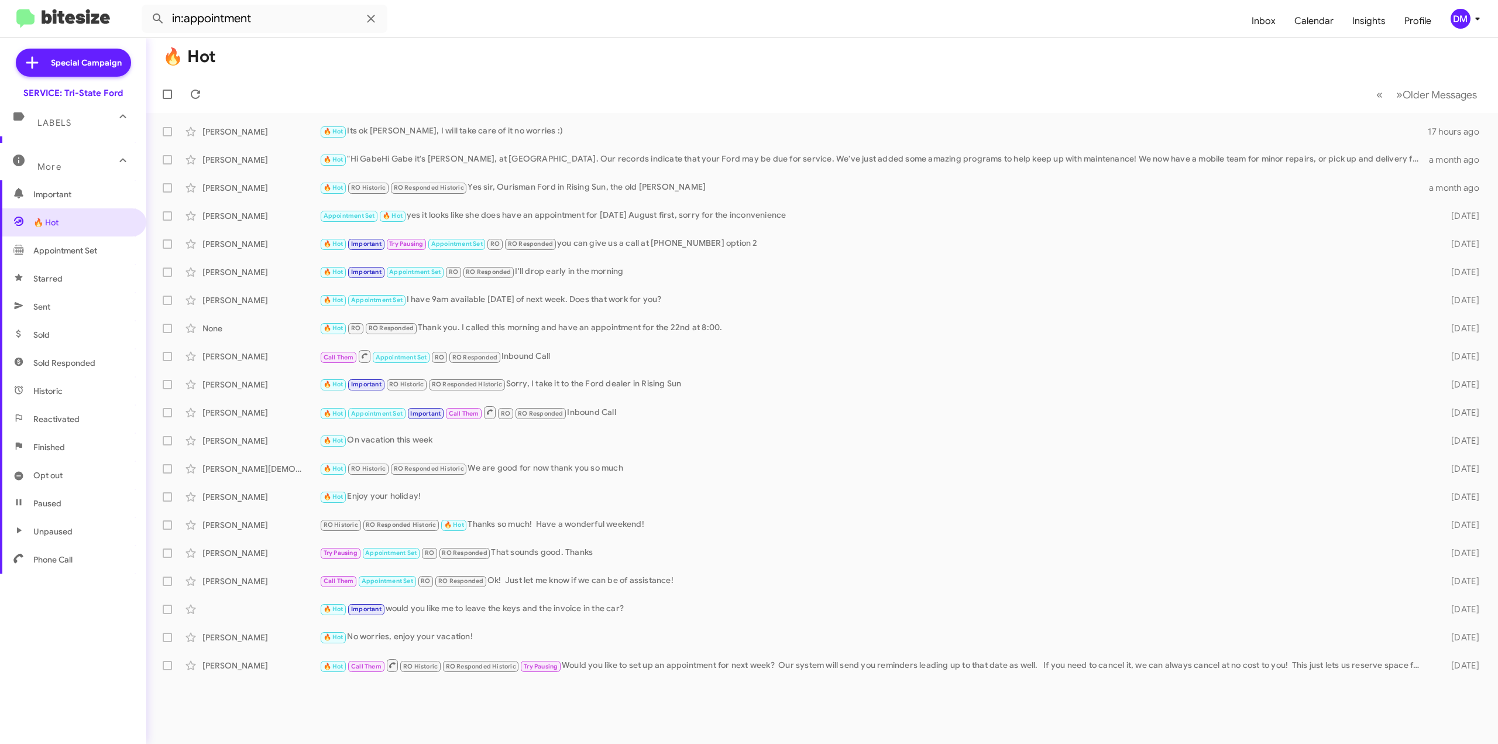
click at [53, 193] on span "Important" at bounding box center [82, 194] width 99 height 12
type input "in:important"
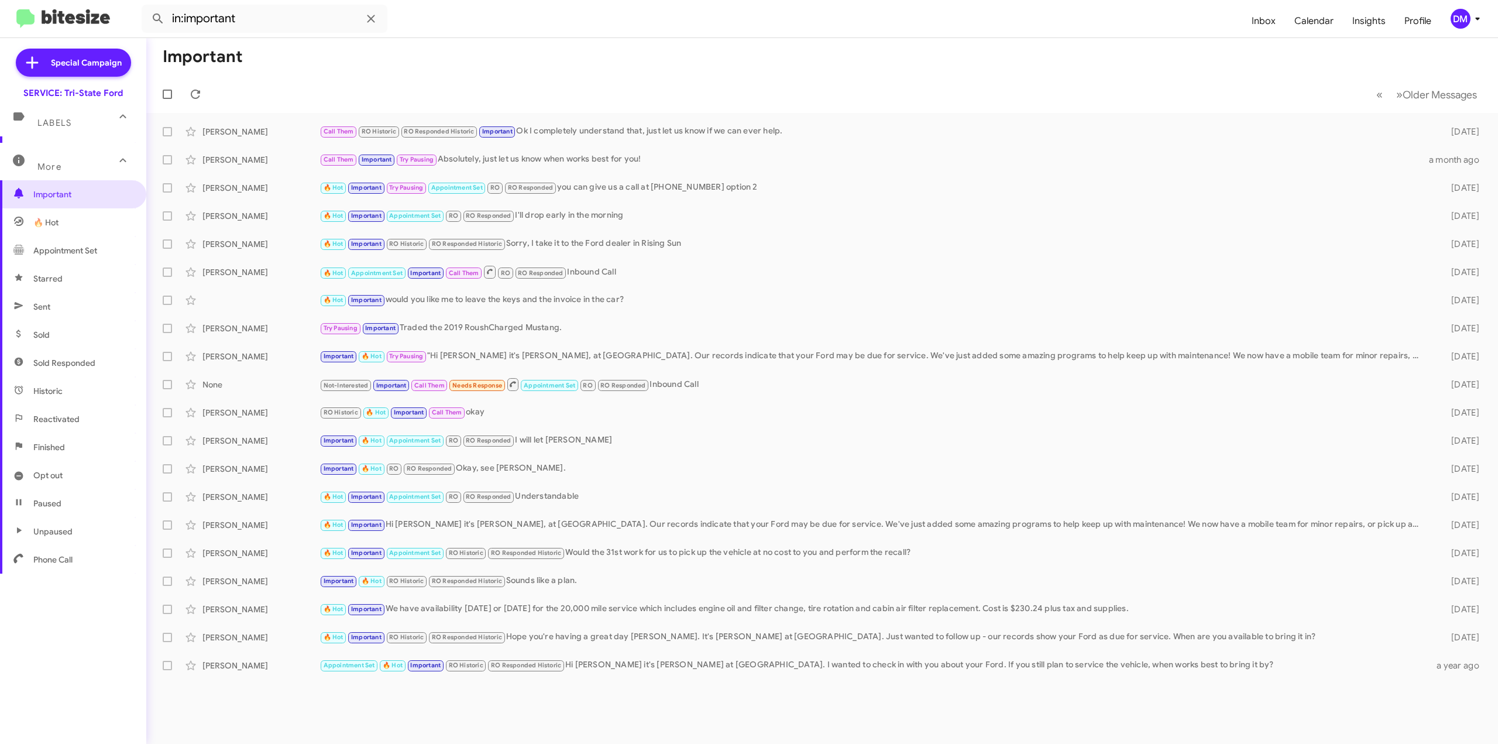
click at [51, 164] on span "More" at bounding box center [49, 167] width 24 height 11
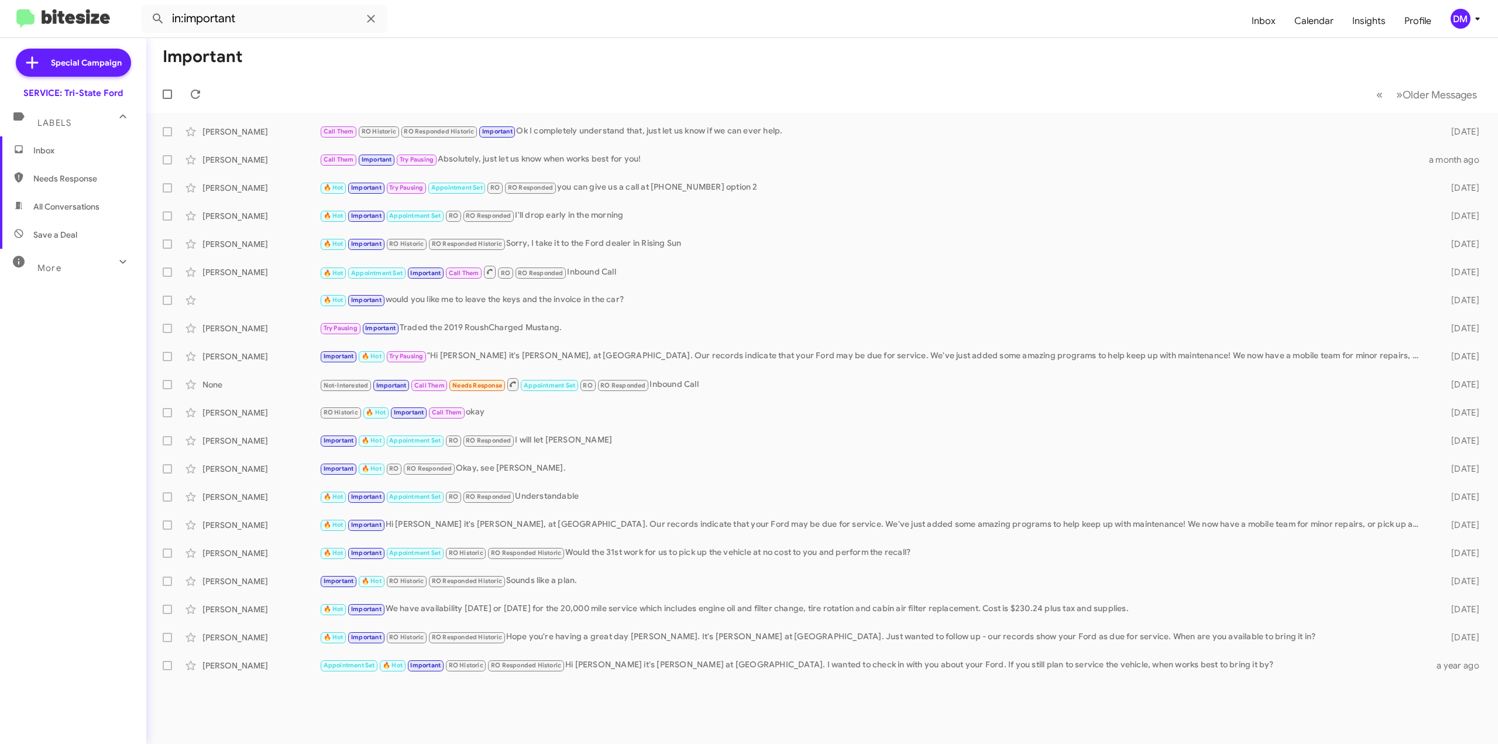
click at [50, 146] on span "Inbox" at bounding box center [82, 151] width 99 height 12
